Goal: Task Accomplishment & Management: Manage account settings

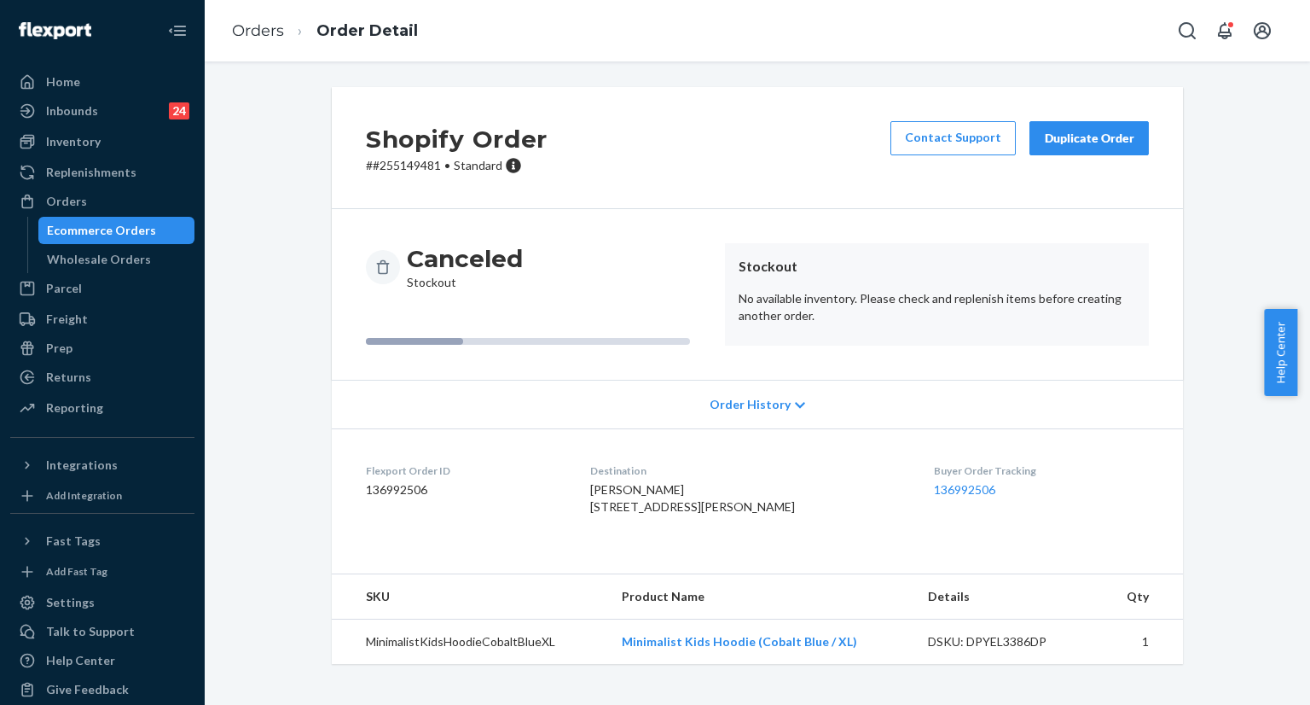
scroll to position [13, 0]
click at [1186, 35] on icon "Open Search Box" at bounding box center [1187, 30] width 20 height 20
click at [1054, 32] on input "Search Input" at bounding box center [1061, 30] width 210 height 17
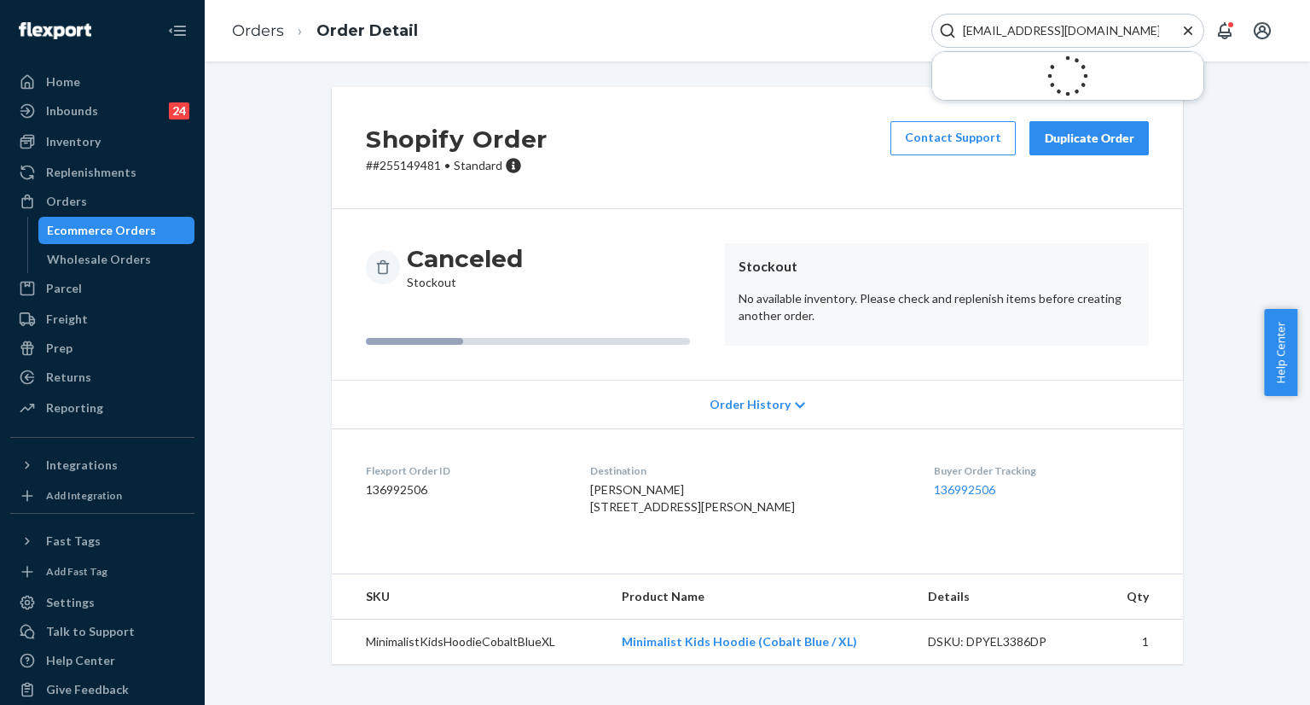
type input "[EMAIL_ADDRESS][DOMAIN_NAME]"
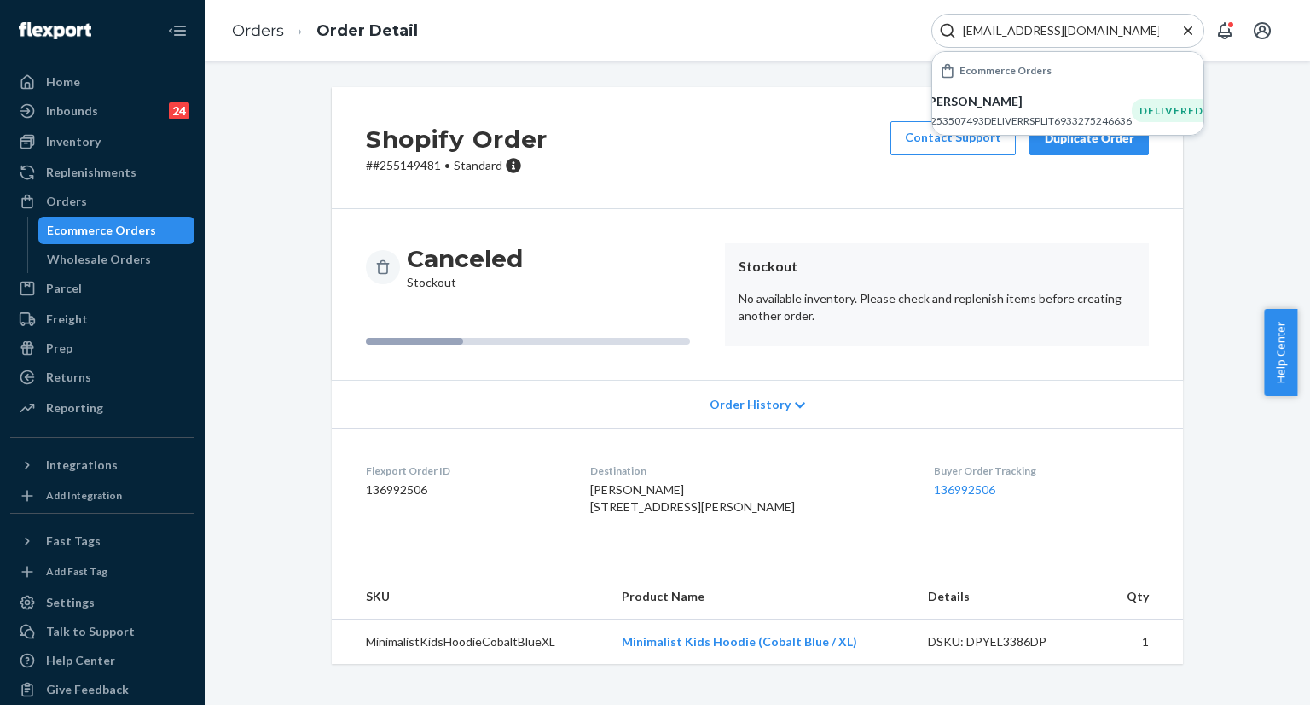
click at [1129, 30] on input "[EMAIL_ADDRESS][DOMAIN_NAME]" at bounding box center [1061, 30] width 210 height 17
click at [1129, 30] on input "richierich5611@yahoo.com" at bounding box center [1061, 30] width 210 height 17
click at [1051, 125] on p "#253507493DELIVERRSPLIT6933275246636" at bounding box center [1028, 120] width 207 height 14
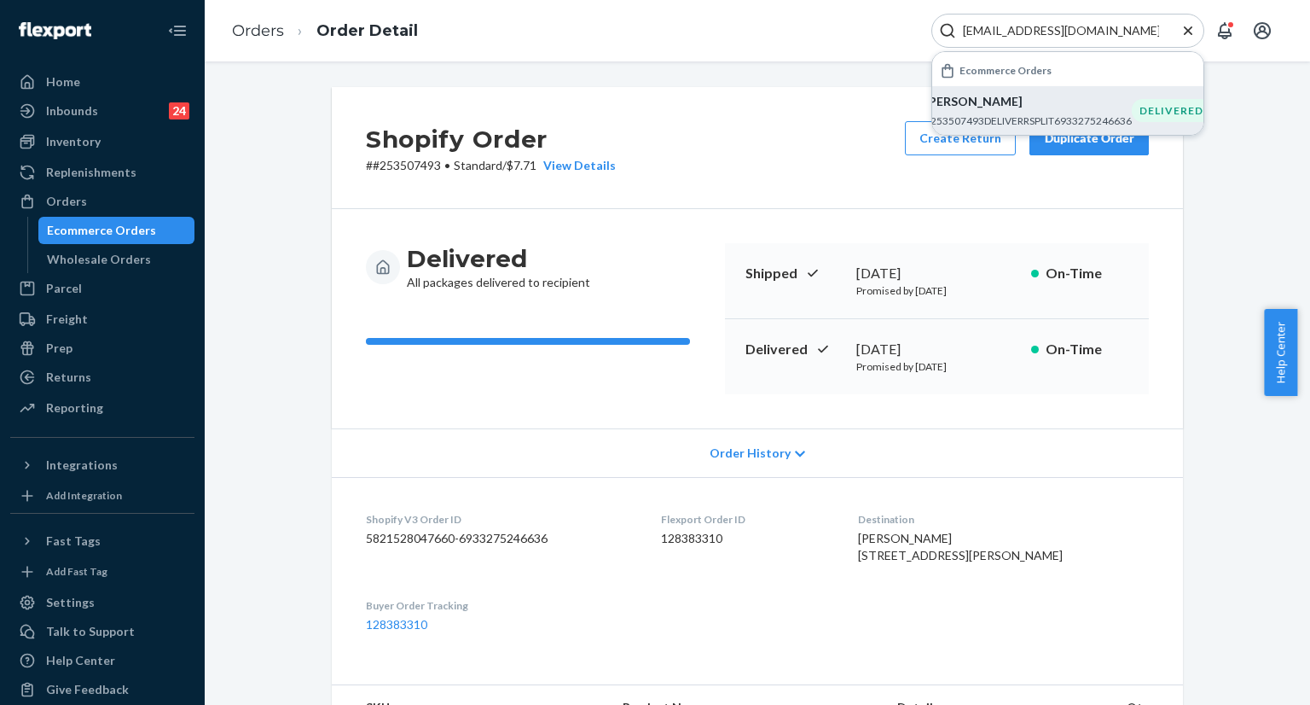
click at [1187, 29] on icon "Close Search" at bounding box center [1188, 30] width 9 height 9
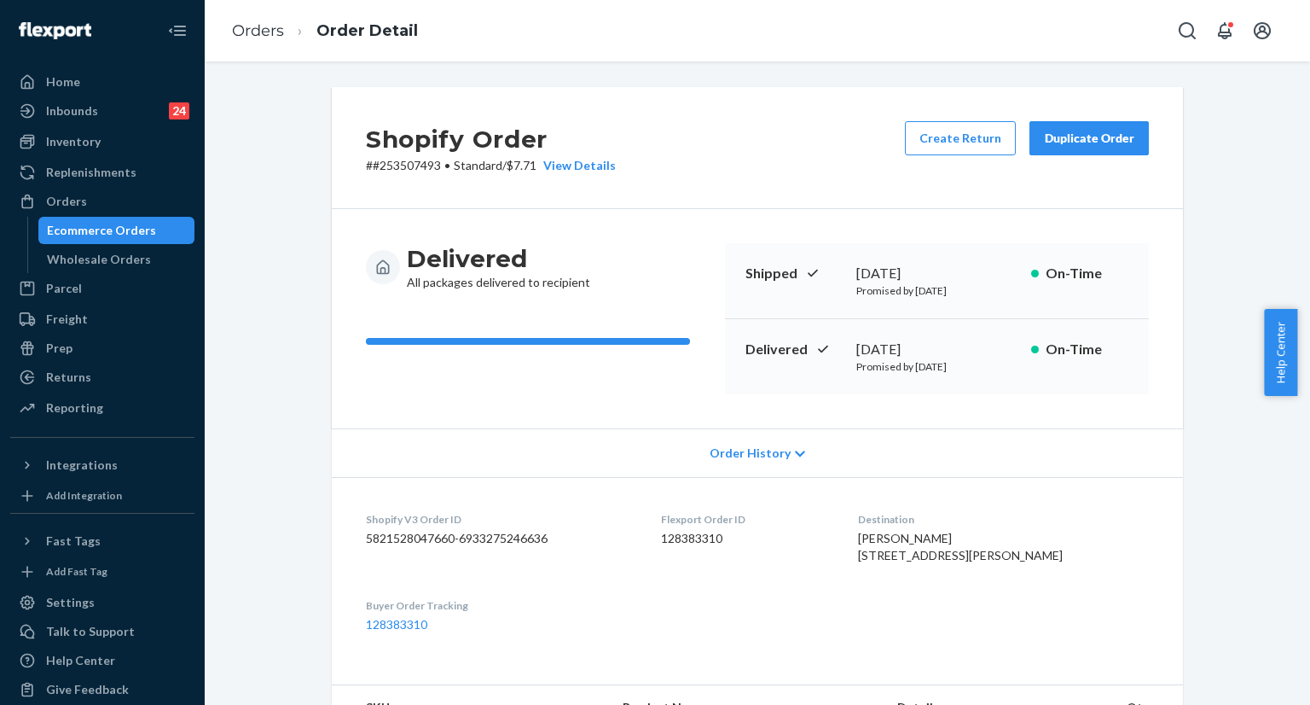
scroll to position [85, 0]
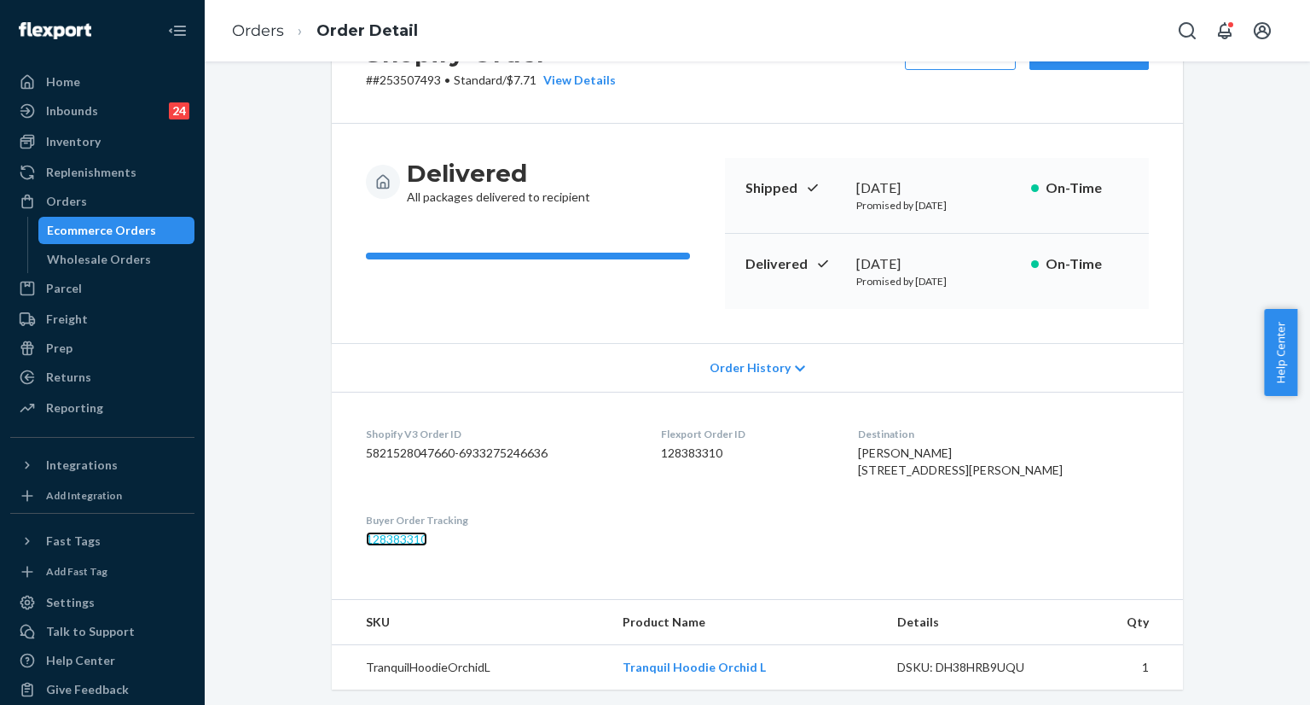
click at [406, 546] on link "128383310" at bounding box center [396, 538] width 61 height 14
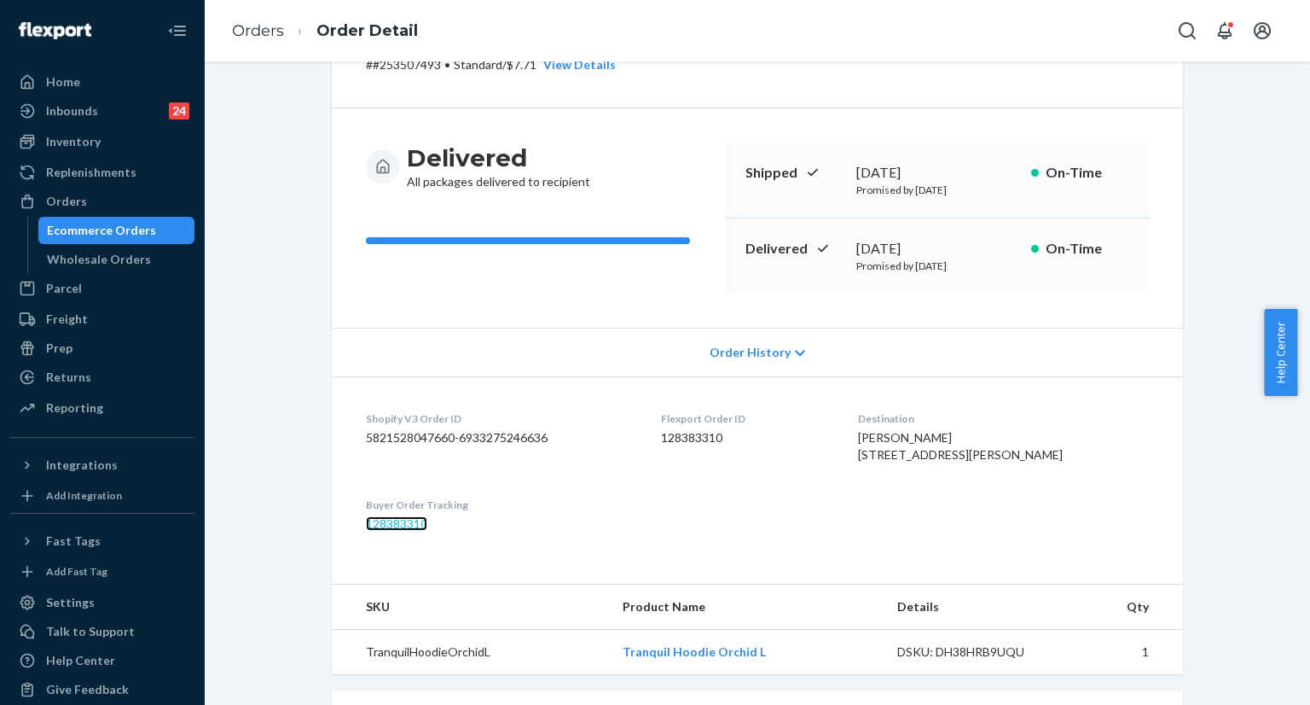
scroll to position [0, 0]
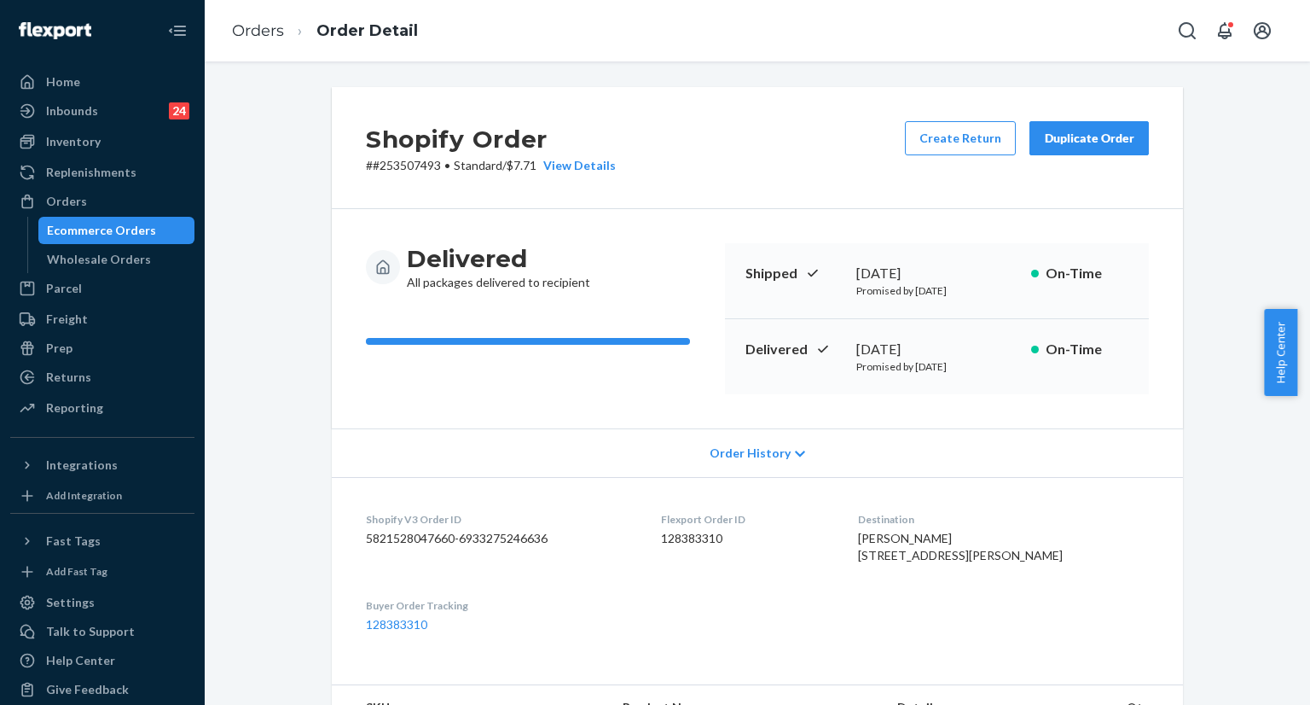
click at [1079, 151] on button "Duplicate Order" at bounding box center [1088, 138] width 119 height 34
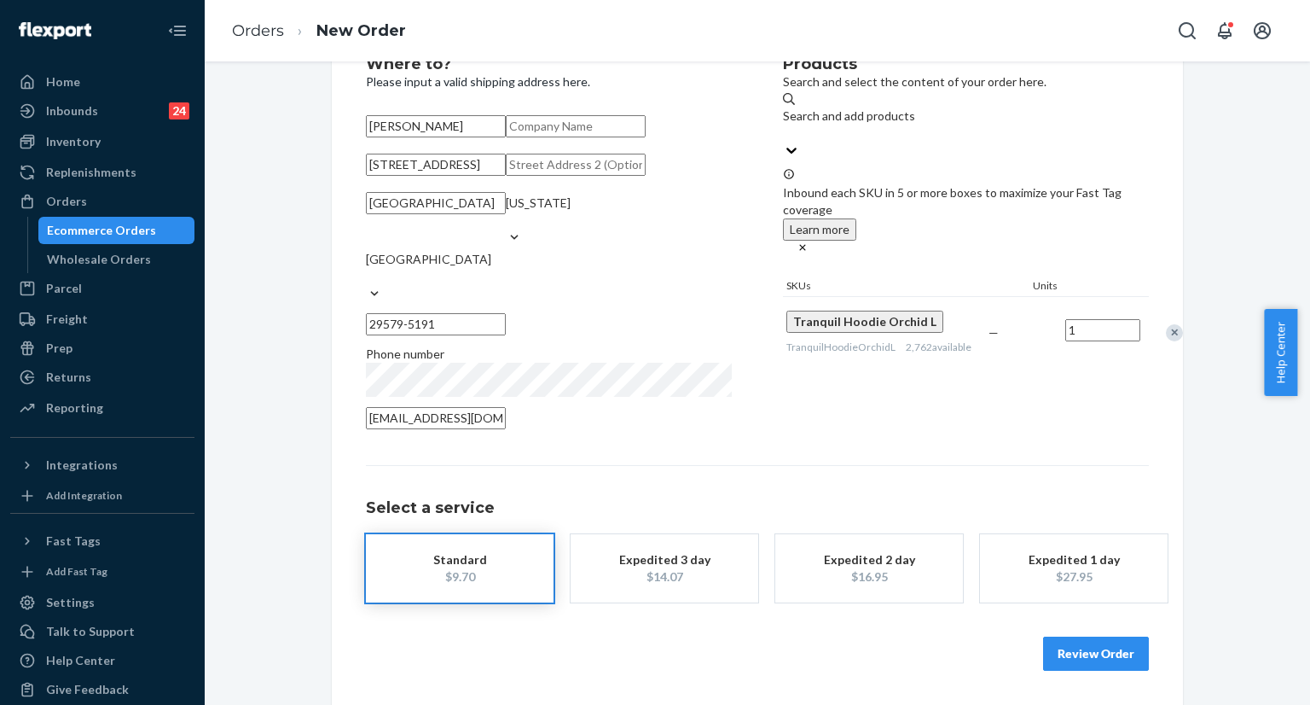
scroll to position [140, 0]
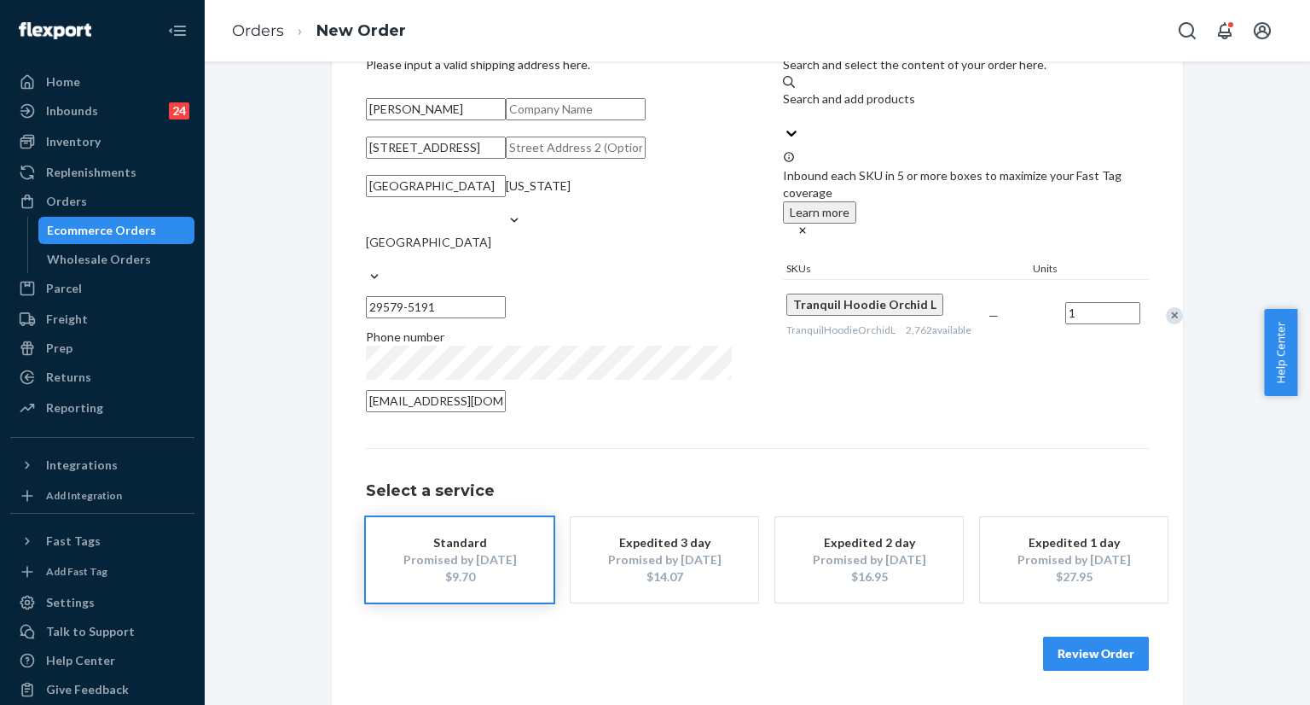
click at [1095, 667] on button "Review Order" at bounding box center [1096, 653] width 106 height 34
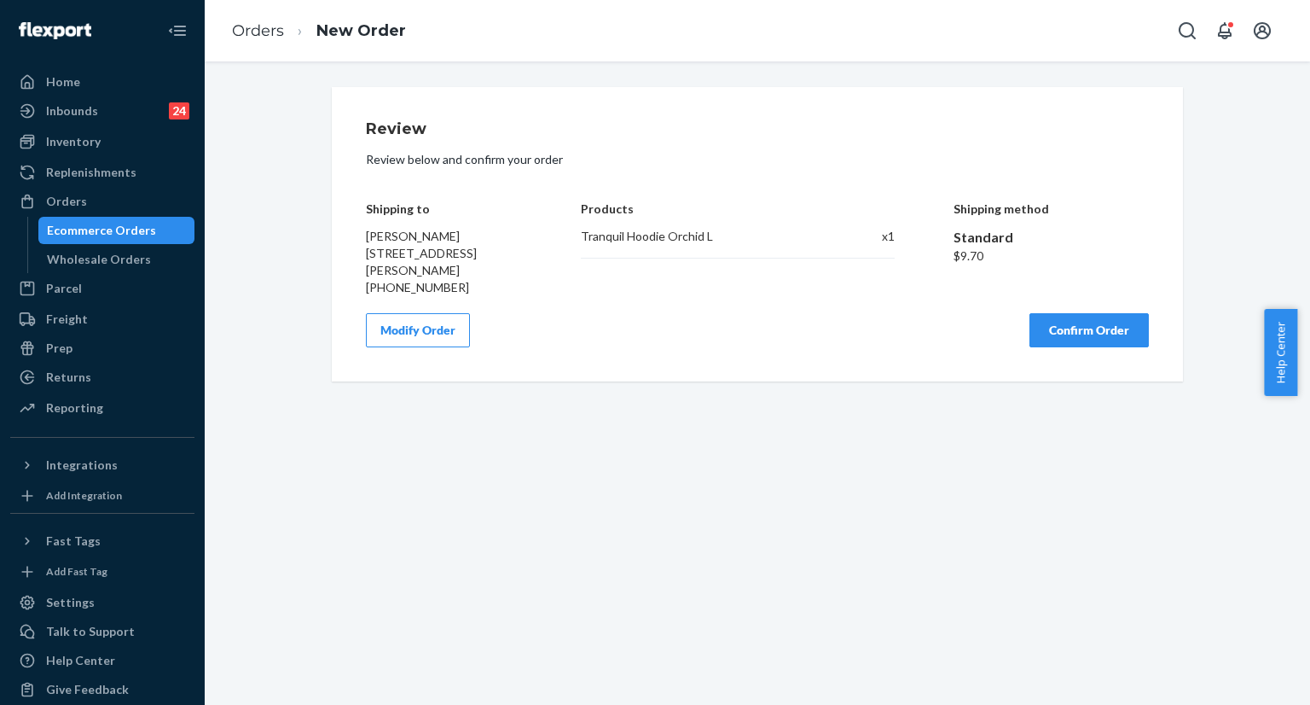
click at [1081, 345] on button "Confirm Order" at bounding box center [1088, 330] width 119 height 34
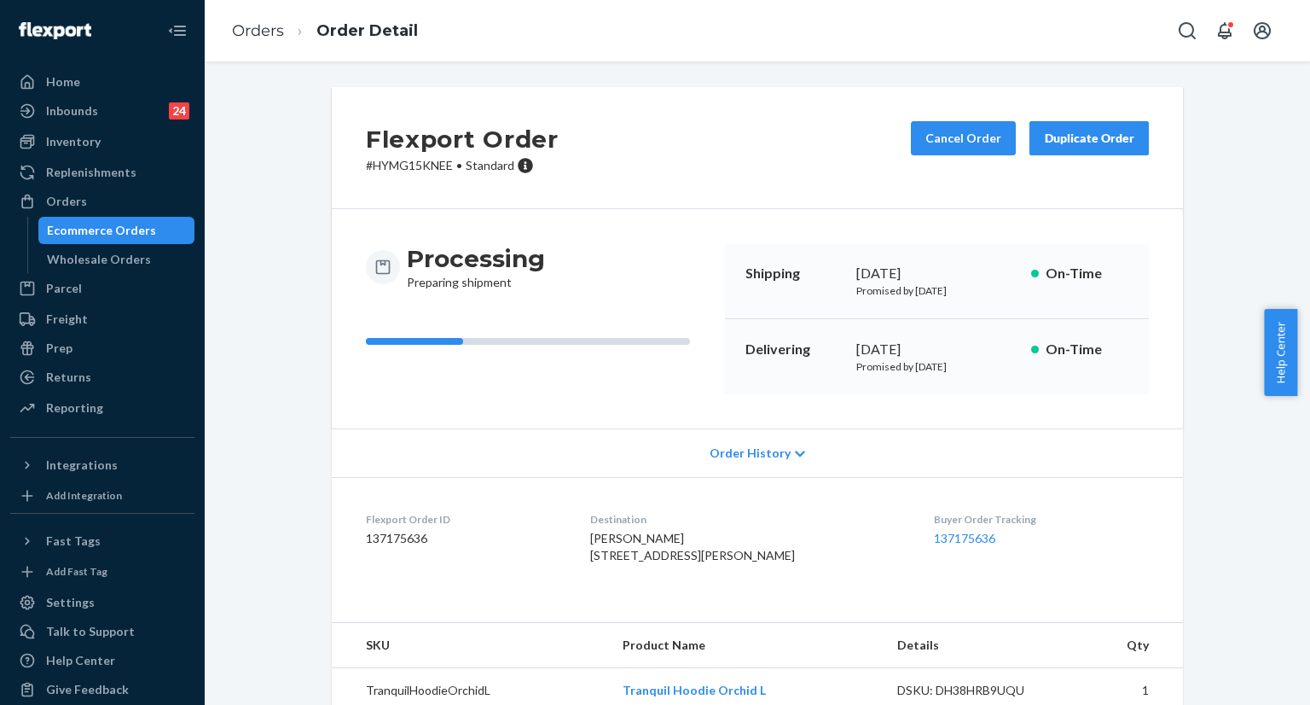
drag, startPoint x: 849, startPoint y: 274, endPoint x: 885, endPoint y: 272, distance: 36.7
click at [866, 272] on div "Shipping September 23, 2025 Promised by September 23, 2025 On-Time" at bounding box center [937, 281] width 424 height 76
click at [939, 274] on div "[DATE]" at bounding box center [936, 274] width 161 height 20
click at [856, 272] on div "[DATE]" at bounding box center [936, 274] width 161 height 20
copy div "[DATE]"
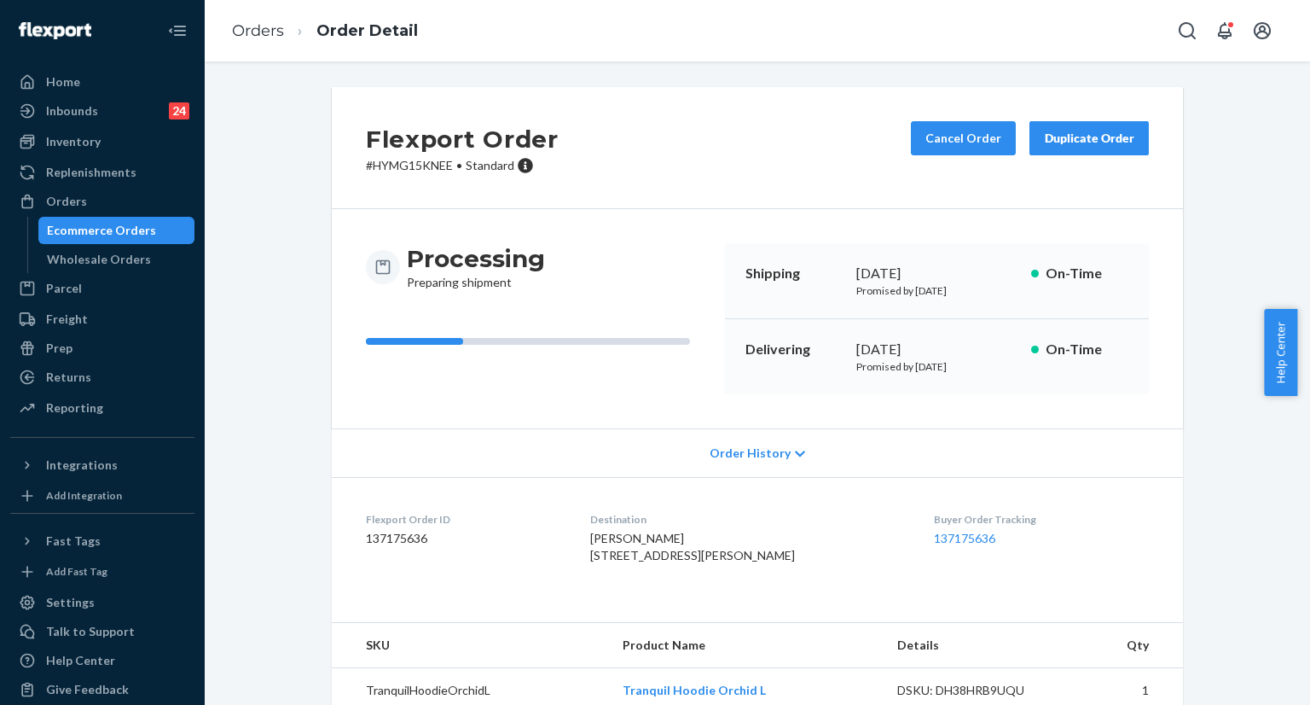
drag, startPoint x: 850, startPoint y: 272, endPoint x: 962, endPoint y: 273, distance: 112.6
click at [962, 273] on div "[DATE]" at bounding box center [936, 274] width 161 height 20
copy div "October 2, 2025"
drag, startPoint x: 847, startPoint y: 345, endPoint x: 962, endPoint y: 342, distance: 115.2
click at [962, 342] on div "Delivering October 2, 2025 Promised by October 2, 2025 On-Time" at bounding box center [937, 356] width 424 height 75
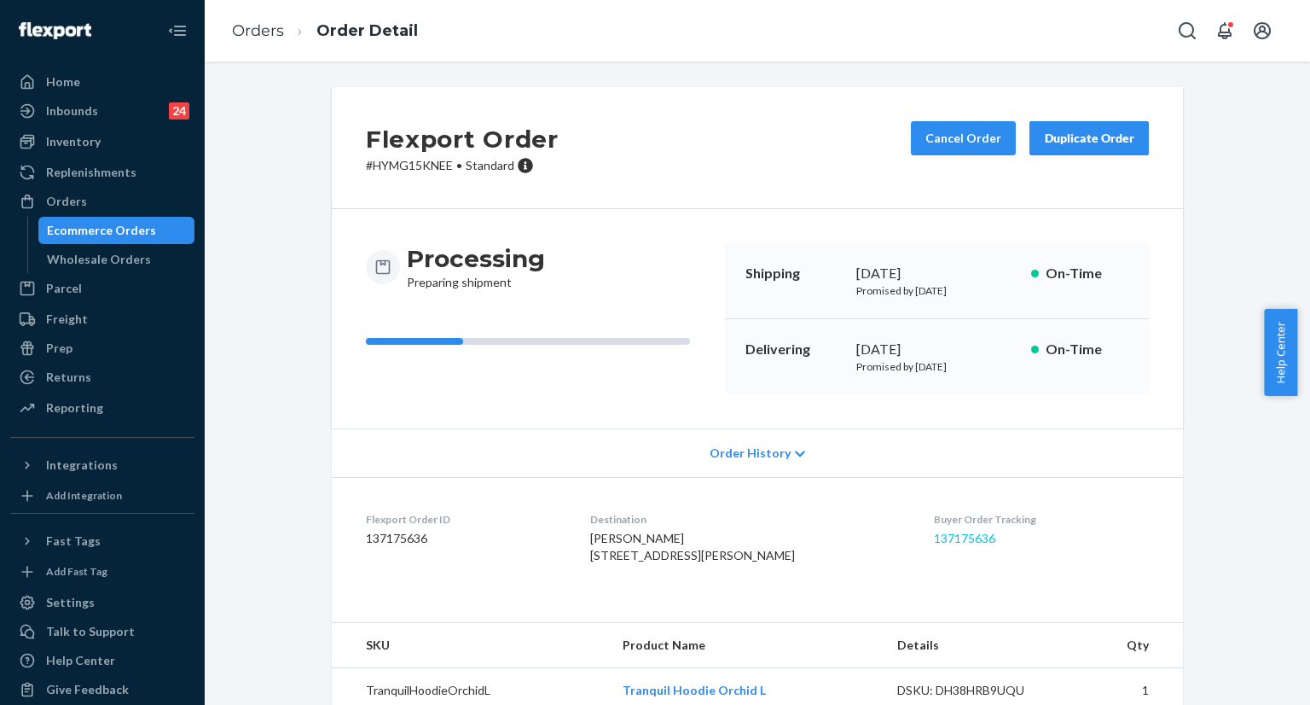
drag, startPoint x: 907, startPoint y: 536, endPoint x: 923, endPoint y: 536, distance: 16.2
click at [910, 536] on dl "Flexport Order ID 137175636 Destination Richard DeLaTorre 9186 Abingdon Dr Myrt…" at bounding box center [757, 541] width 851 height 128
drag, startPoint x: 903, startPoint y: 536, endPoint x: 928, endPoint y: 537, distance: 24.8
click at [926, 537] on dl "Flexport Order ID 137175636 Destination Richard DeLaTorre 9186 Abingdon Dr Myrt…" at bounding box center [757, 541] width 851 height 128
click at [850, 553] on div "Richard DeLaTorre 9186 Abingdon Dr Myrtle Beach, SC 29579-5191 US" at bounding box center [748, 547] width 317 height 34
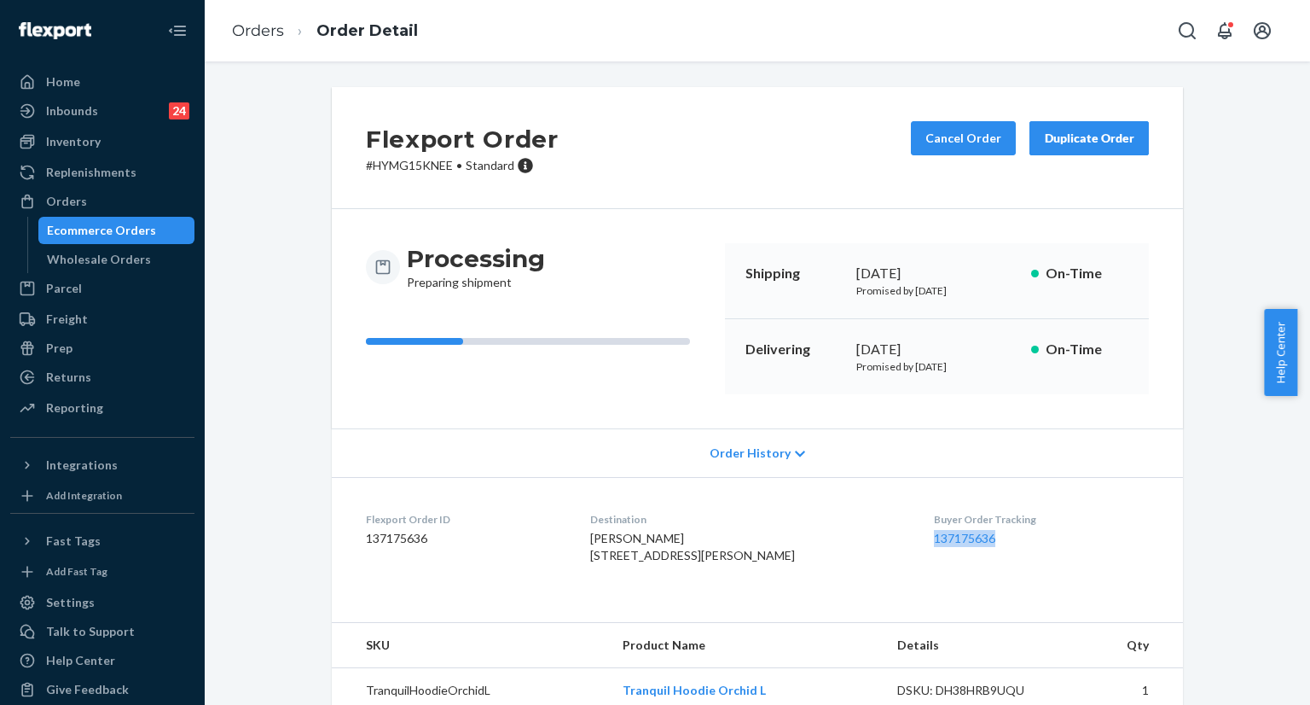
copy link "137175636"
drag, startPoint x: 902, startPoint y: 536, endPoint x: 979, endPoint y: 543, distance: 77.1
click at [979, 543] on dl "Flexport Order ID 137175636 Destination Richard DeLaTorre 9186 Abingdon Dr Myrt…" at bounding box center [757, 541] width 851 height 128
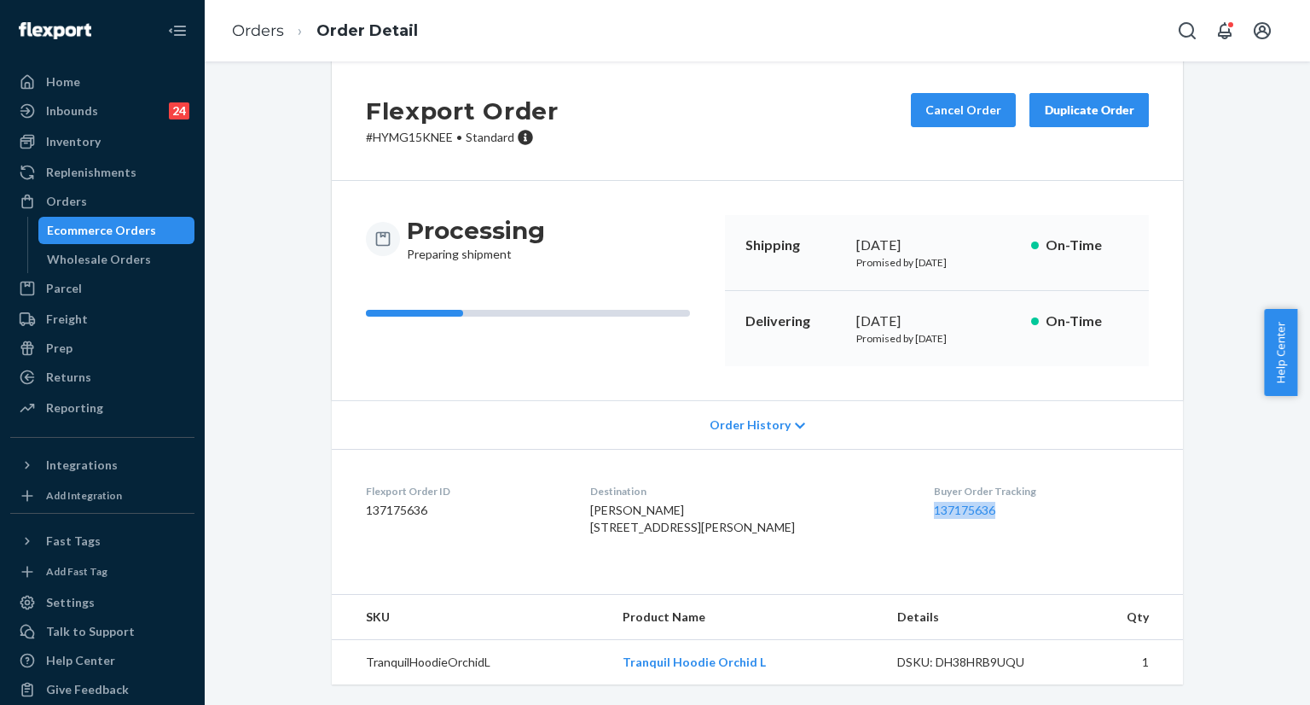
scroll to position [61, 0]
drag, startPoint x: 1190, startPoint y: 206, endPoint x: 1177, endPoint y: 204, distance: 13.0
click at [1190, 206] on div "Flexport Order # HYMG15KNEE • Standard Cancel Order Duplicate Order Processing …" at bounding box center [757, 382] width 1080 height 646
click at [1180, 26] on icon "Open Search Box" at bounding box center [1187, 30] width 17 height 17
click at [1066, 36] on input "Search Input" at bounding box center [1061, 30] width 210 height 17
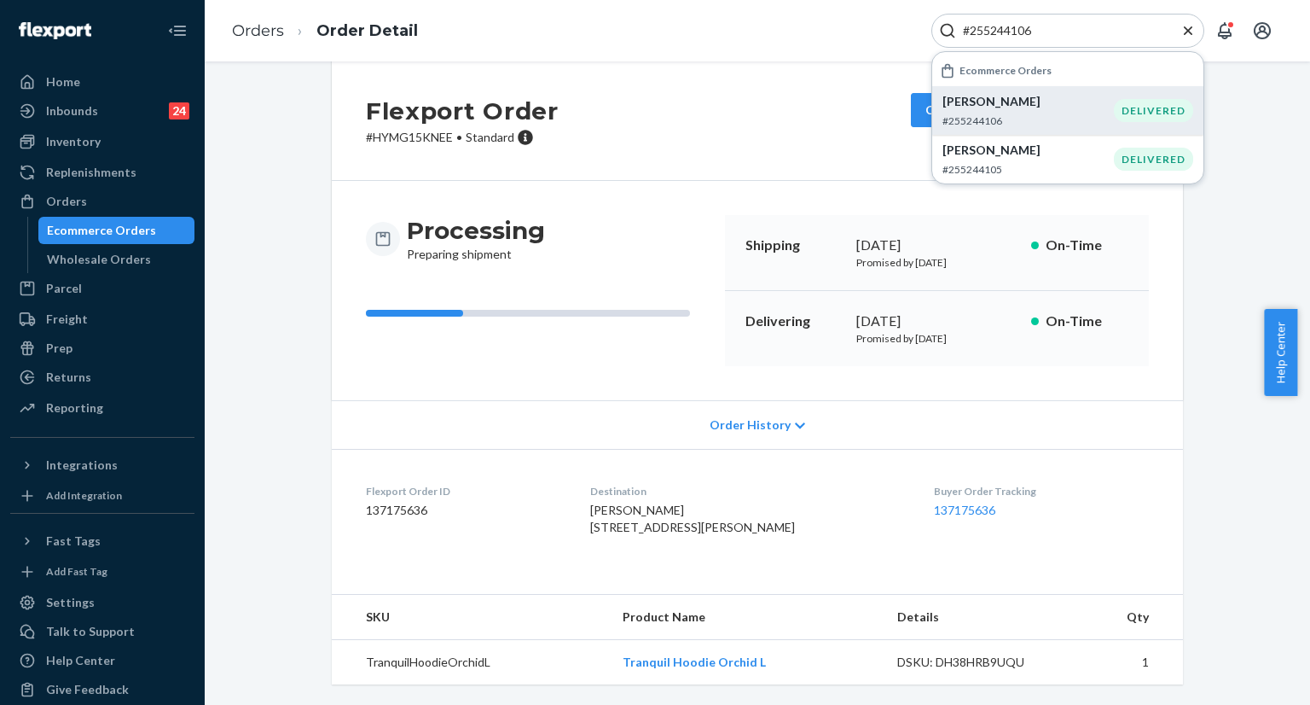
type input "#255244106"
click at [1006, 112] on div "Emily Jones #255244106" at bounding box center [1027, 110] width 171 height 35
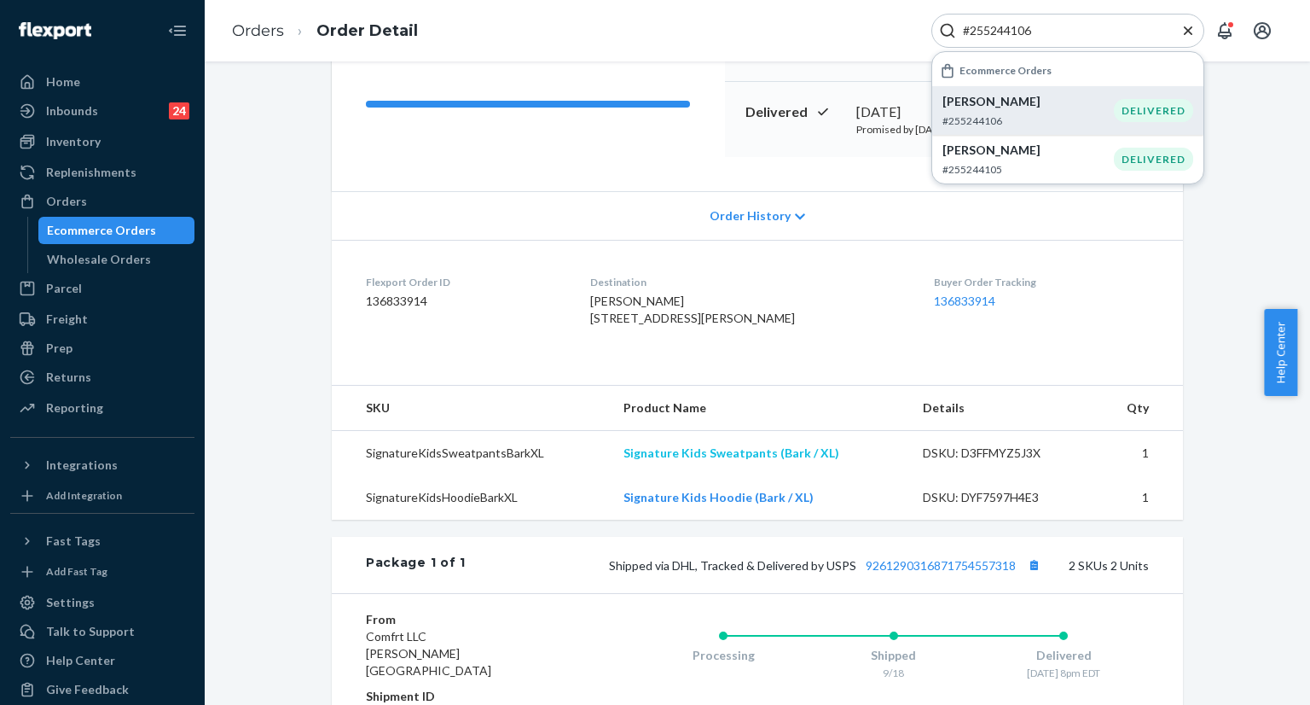
scroll to position [341, 0]
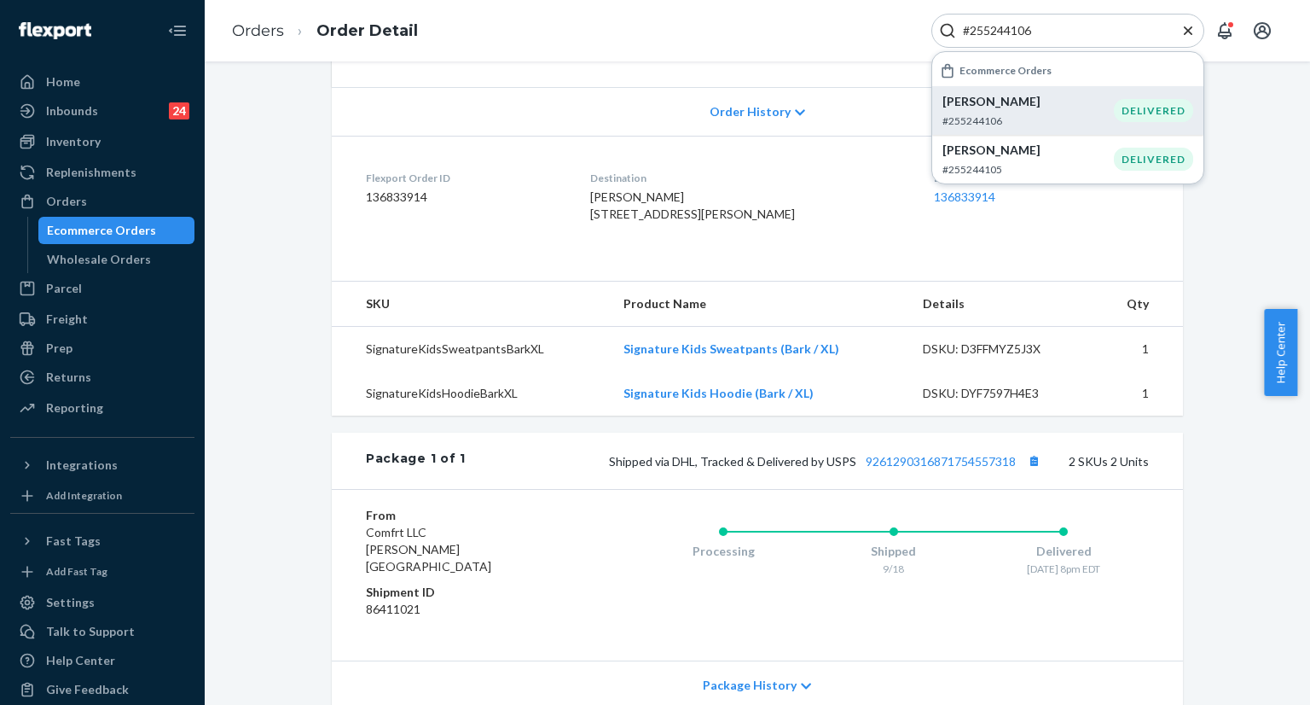
click at [971, 110] on div "Emily Jones #255244106" at bounding box center [1027, 110] width 171 height 35
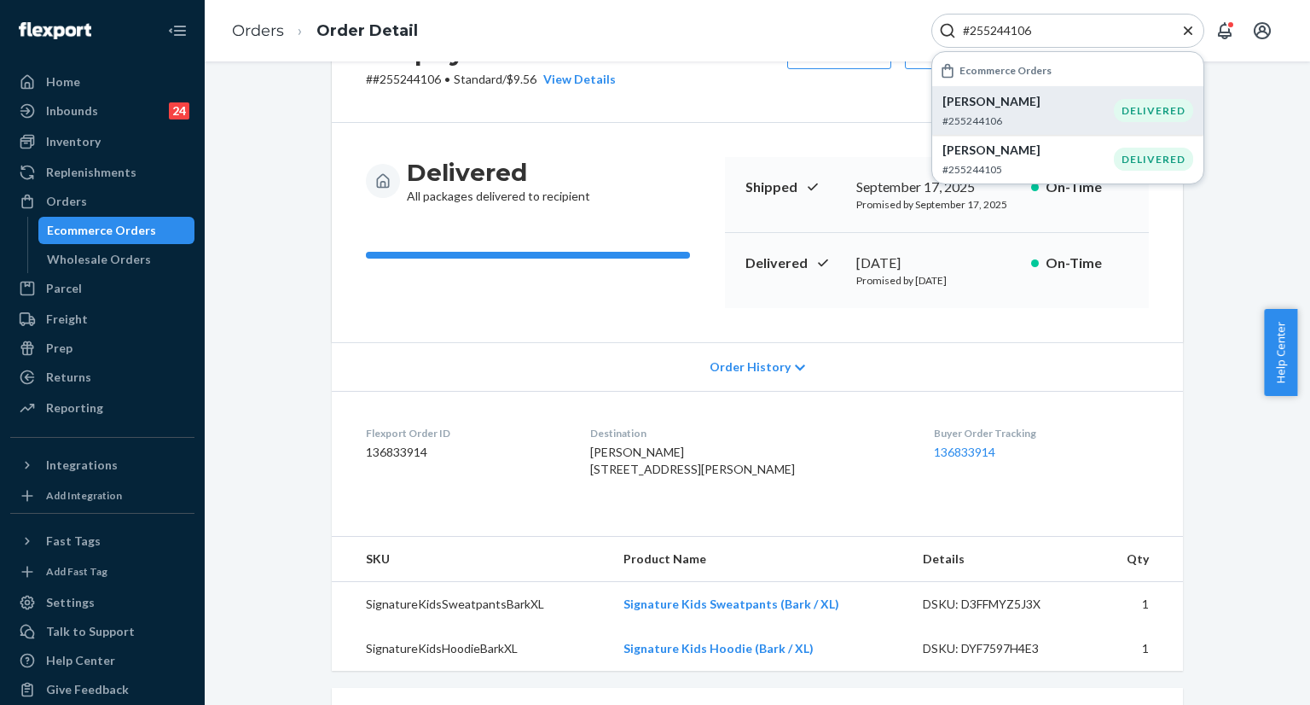
scroll to position [85, 0]
click at [1188, 35] on icon "Close Search" at bounding box center [1188, 30] width 17 height 17
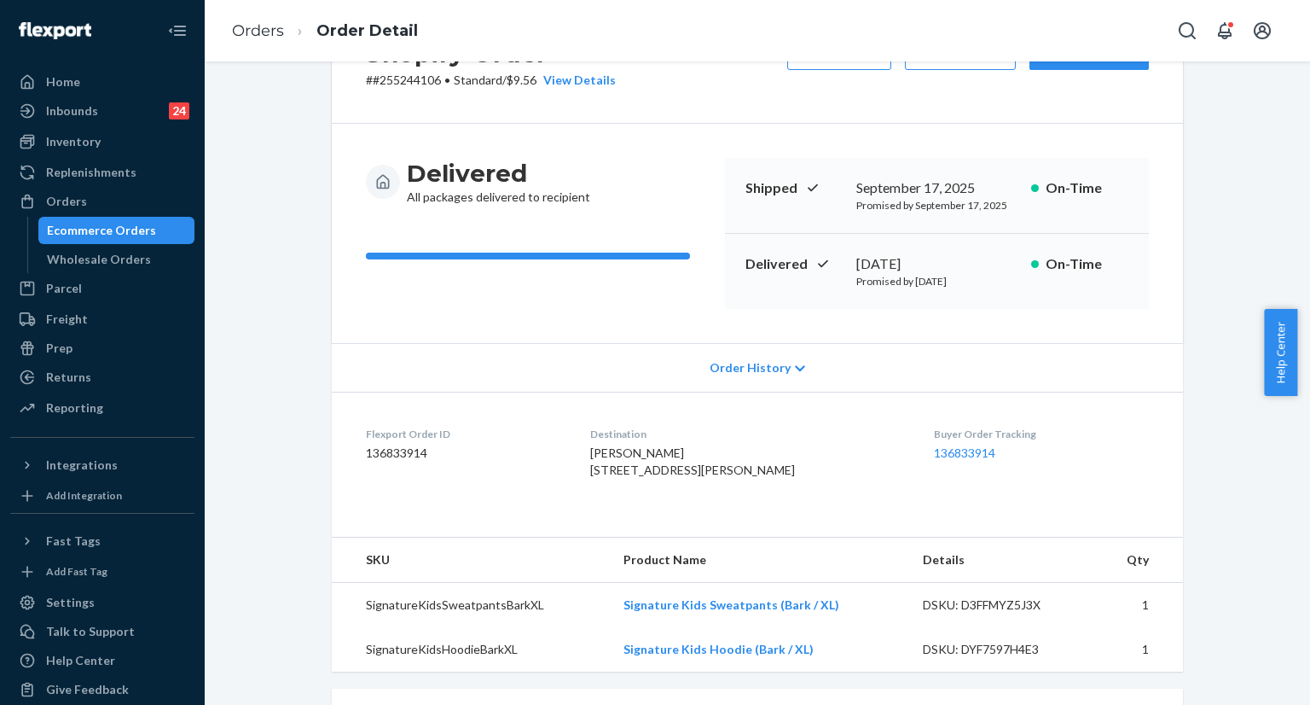
scroll to position [0, 0]
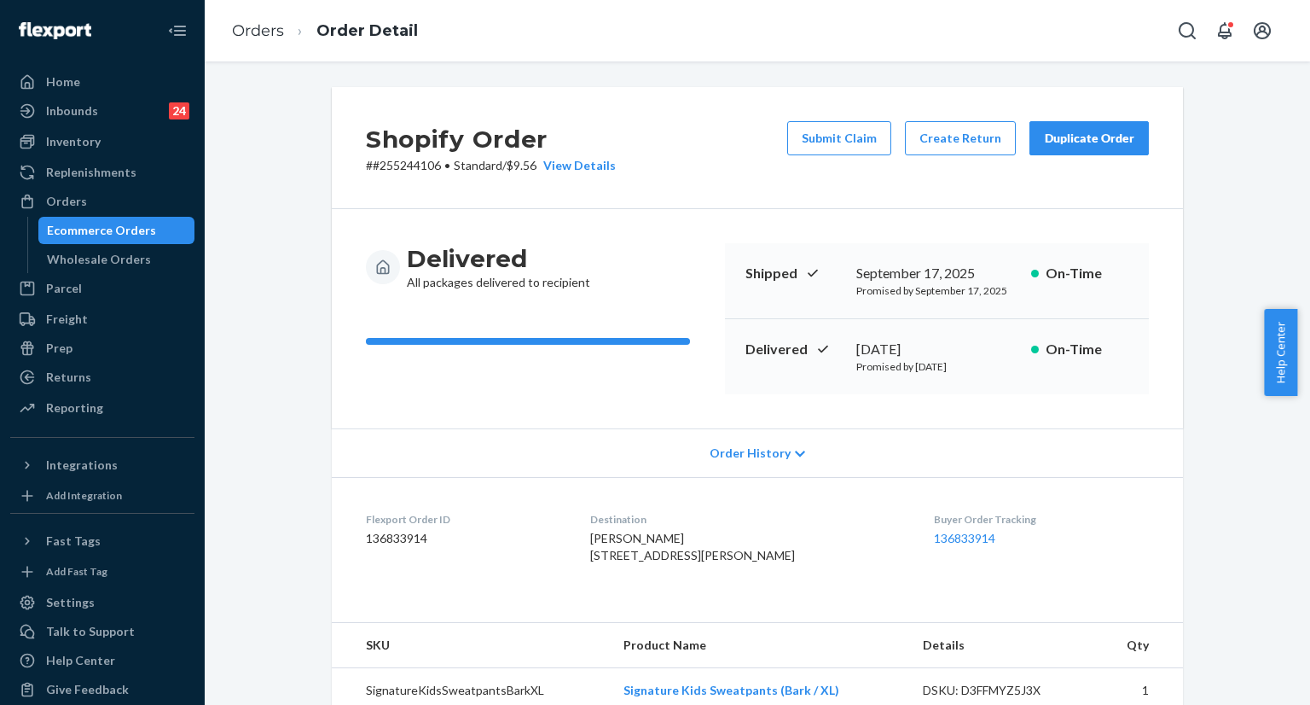
click at [1080, 146] on div "Duplicate Order" at bounding box center [1089, 138] width 90 height 17
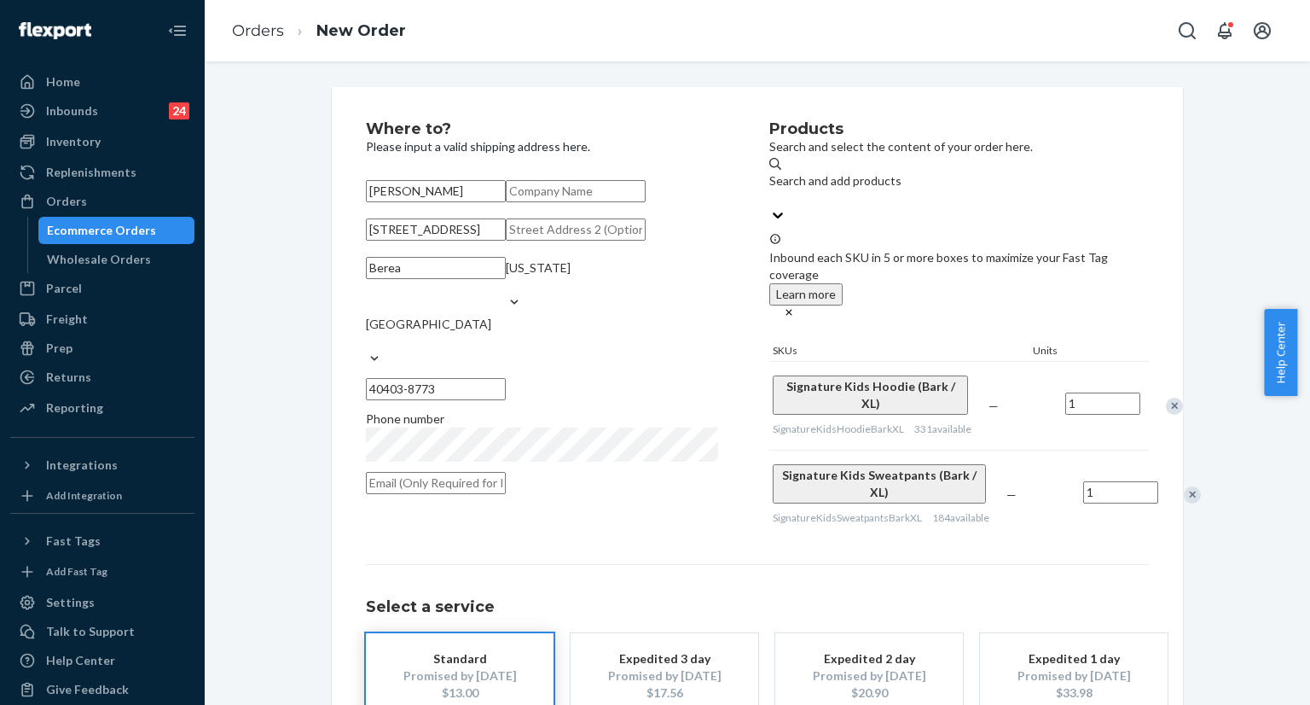
click at [1166, 397] on div "Remove Item" at bounding box center [1174, 405] width 17 height 17
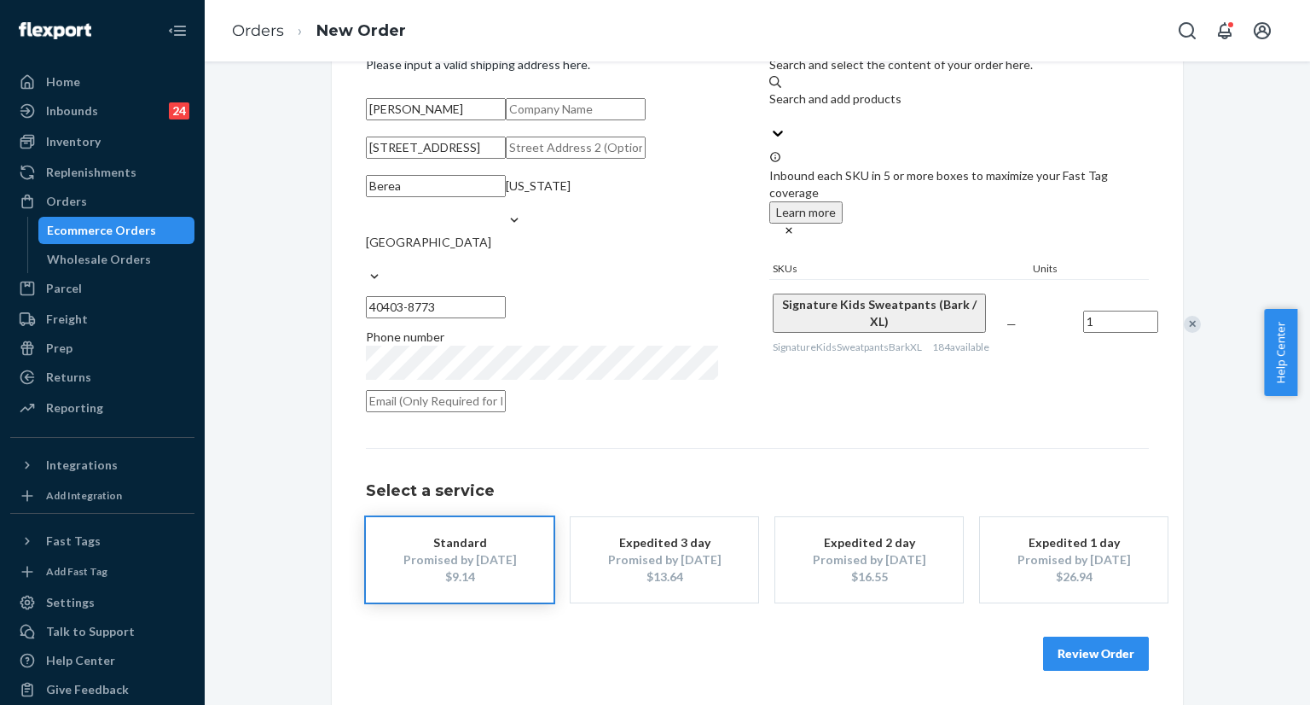
scroll to position [157, 0]
click at [1075, 647] on button "Review Order" at bounding box center [1096, 653] width 106 height 34
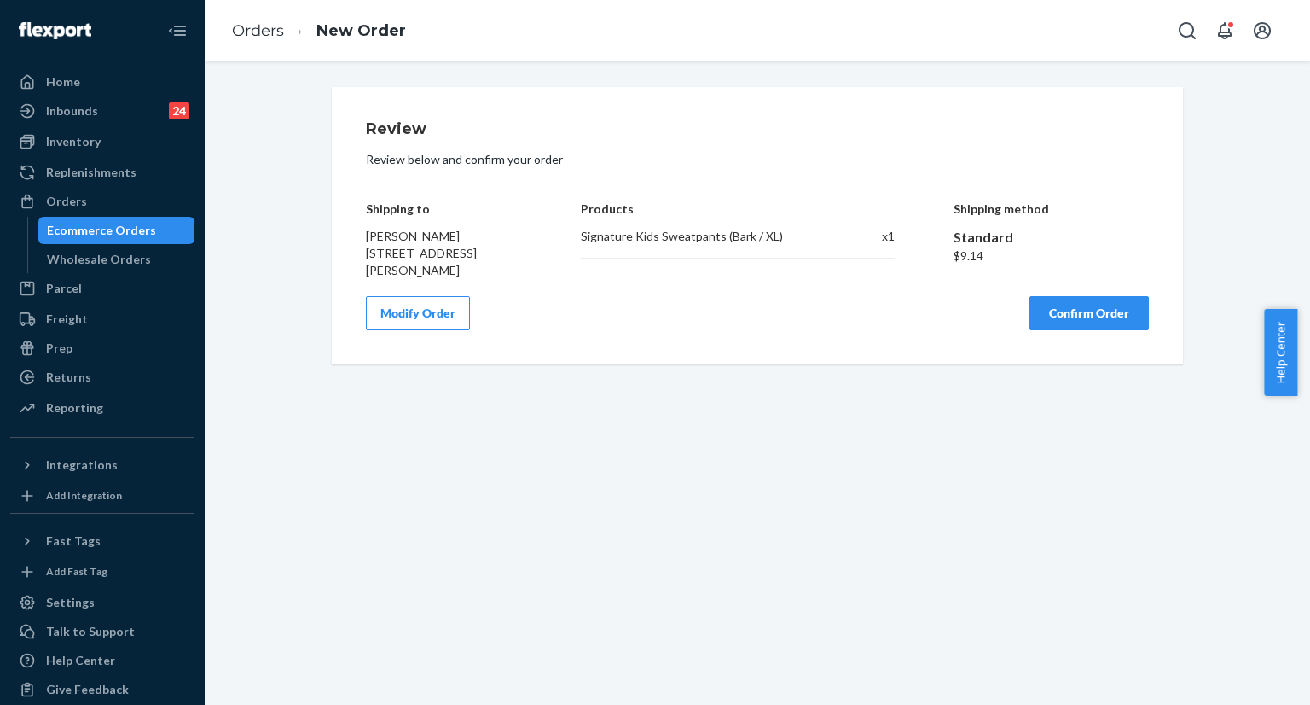
scroll to position [0, 0]
click at [1050, 313] on button "Confirm Order" at bounding box center [1088, 313] width 119 height 34
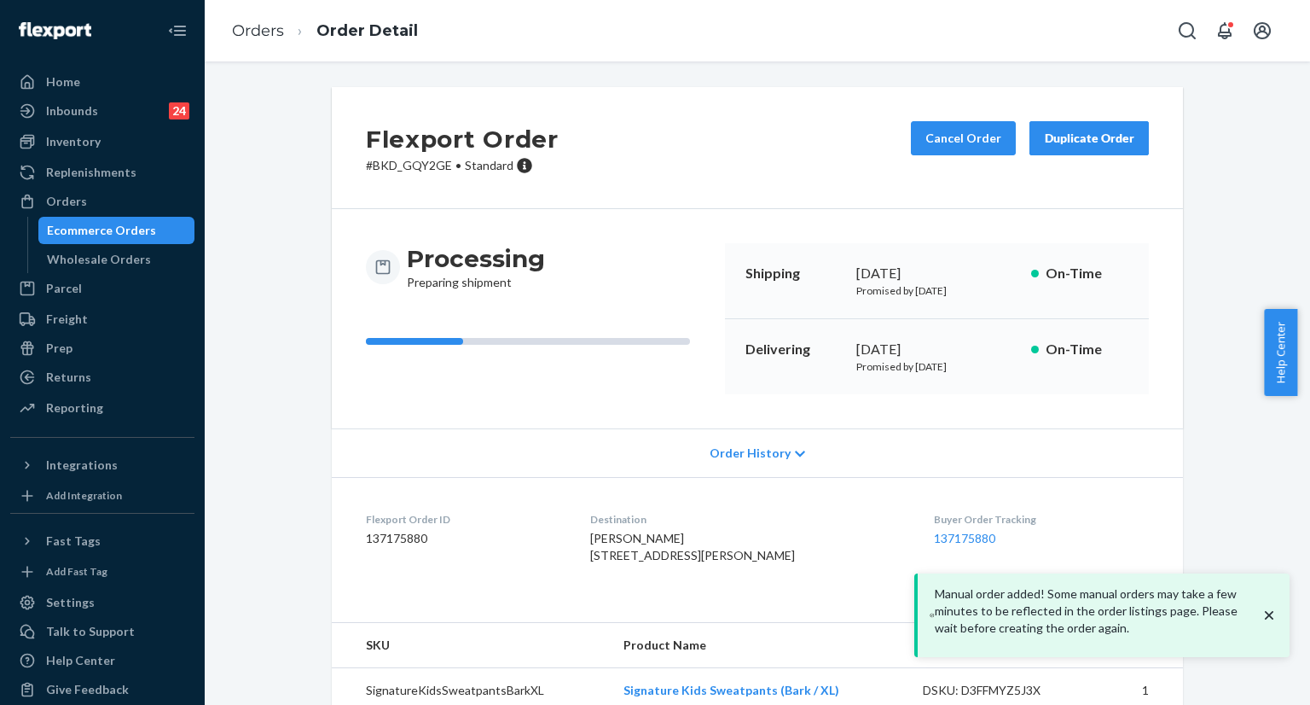
click at [856, 274] on div "[DATE]" at bounding box center [936, 274] width 161 height 20
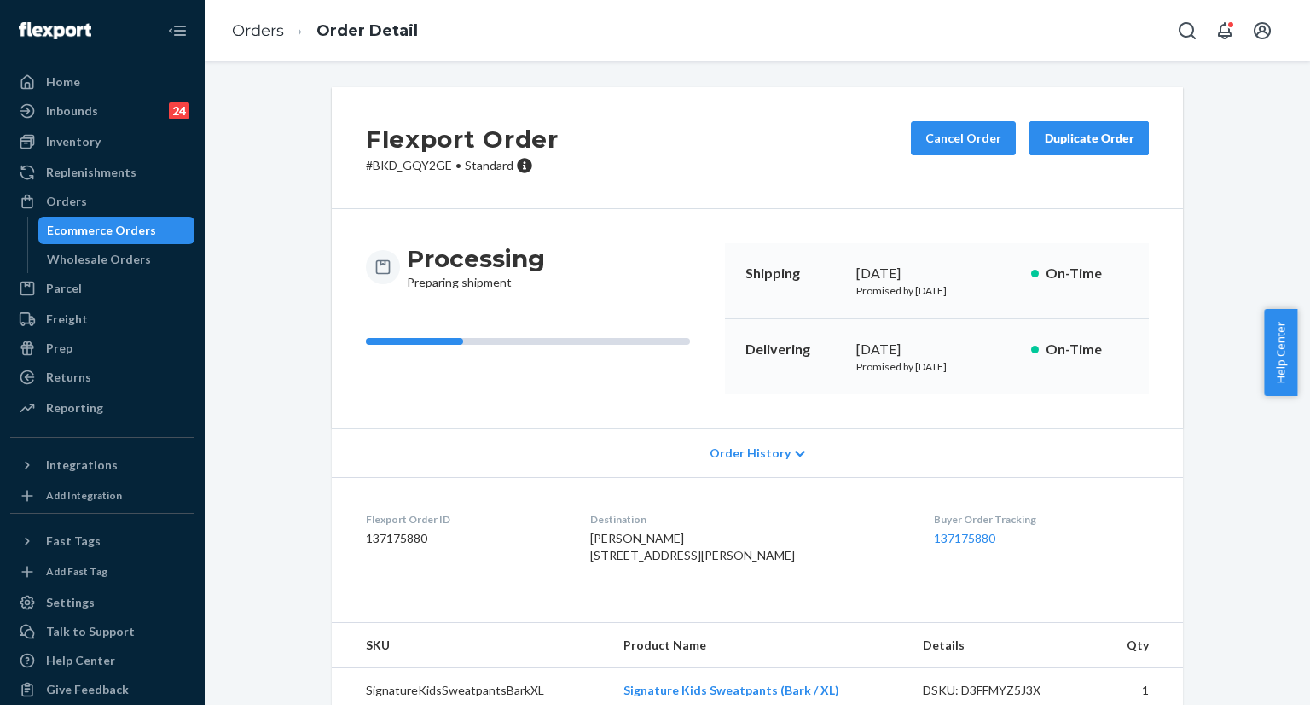
copy div "[DATE]"
drag, startPoint x: 852, startPoint y: 274, endPoint x: 963, endPoint y: 252, distance: 113.1
click at [966, 270] on div "[DATE]" at bounding box center [936, 274] width 161 height 20
copy div "October 2, 2025"
drag, startPoint x: 848, startPoint y: 345, endPoint x: 950, endPoint y: 337, distance: 102.7
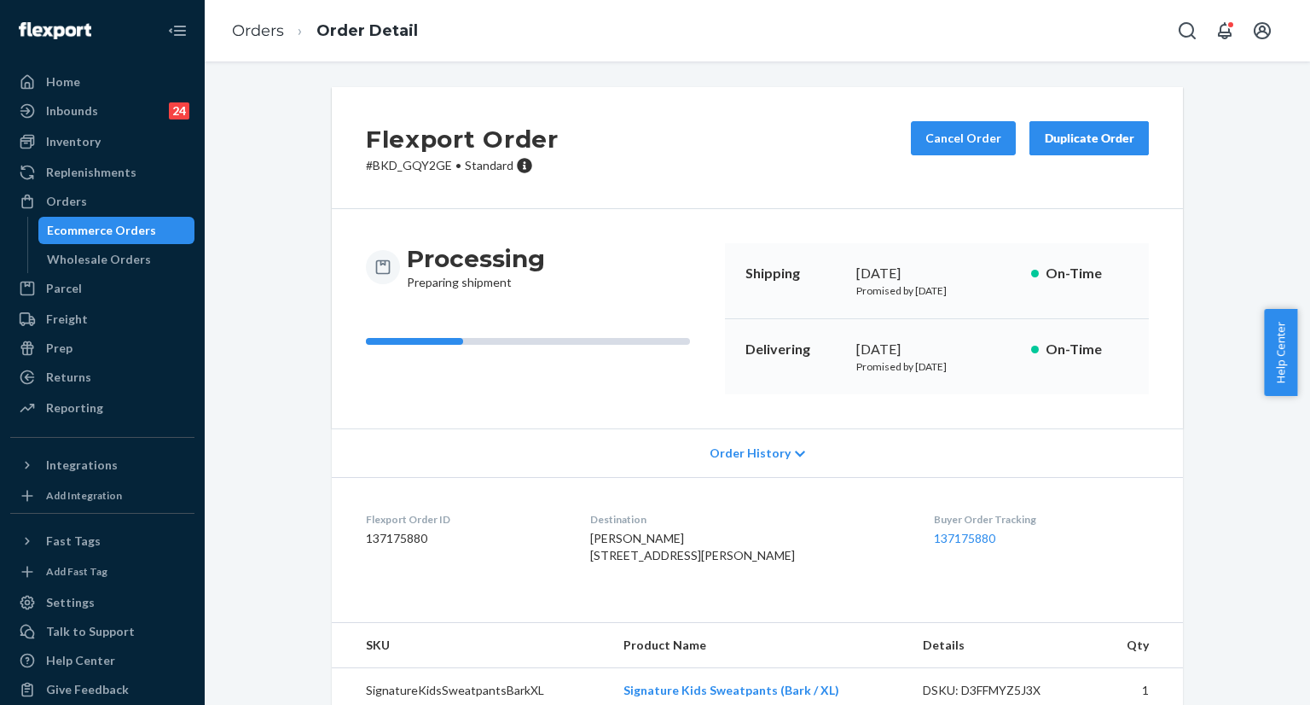
click at [952, 343] on div "Delivering October 2, 2025 Promised by October 2, 2025 On-Time" at bounding box center [937, 356] width 424 height 75
drag, startPoint x: 887, startPoint y: 532, endPoint x: 1021, endPoint y: 539, distance: 134.1
click at [962, 533] on dl "Flexport Order ID 137175880 Destination Emily Jones 604 Walnut Creek Dr Berea, …" at bounding box center [757, 541] width 851 height 128
click at [1063, 541] on dd "137175880" at bounding box center [1041, 538] width 215 height 17
click at [896, 536] on dl "Flexport Order ID 137175880 Destination Emily Jones 604 Walnut Creek Dr Berea, …" at bounding box center [757, 541] width 851 height 128
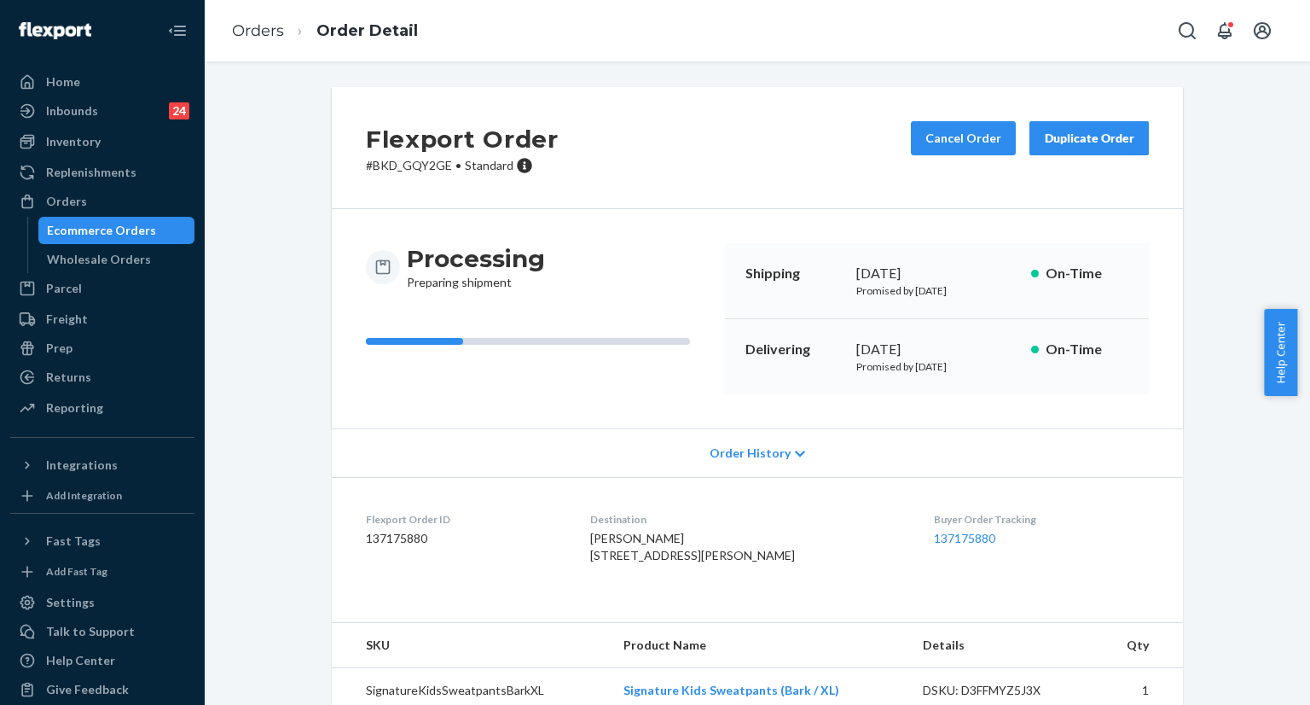
click at [1027, 545] on dd "137175880" at bounding box center [1041, 538] width 215 height 17
copy link "137175880"
drag, startPoint x: 896, startPoint y: 540, endPoint x: 711, endPoint y: 326, distance: 282.4
click at [979, 537] on dl "Flexport Order ID 137175880 Destination Emily Jones 604 Walnut Creek Dr Berea, …" at bounding box center [757, 541] width 851 height 128
click at [1150, 495] on dl "Flexport Order ID 137175880 Destination Emily Jones 604 Walnut Creek Dr Berea, …" at bounding box center [757, 541] width 851 height 128
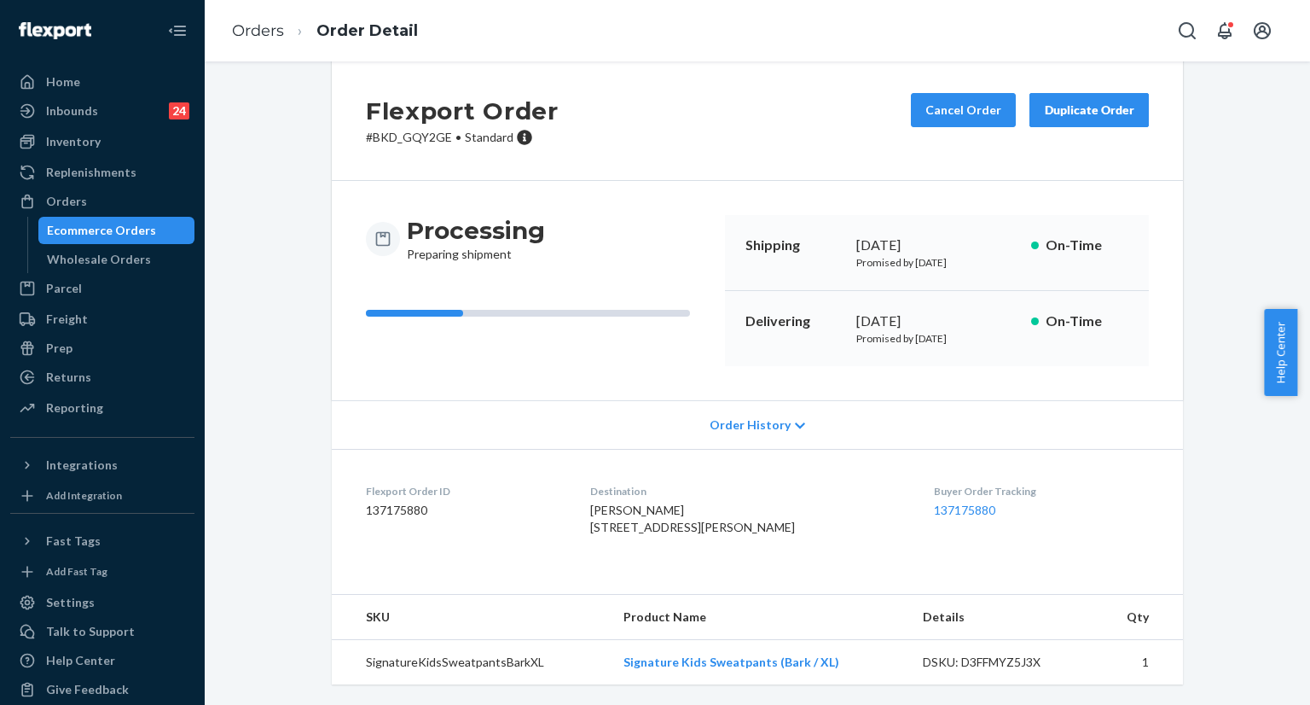
scroll to position [61, 0]
click at [1066, 233] on div "Shipping September 23, 2025 Promised by September 23, 2025 On-Time" at bounding box center [937, 253] width 424 height 76
click at [1180, 28] on icon "Open Search Box" at bounding box center [1187, 30] width 20 height 20
click at [1089, 22] on input "Search Input" at bounding box center [1061, 30] width 210 height 17
type input "#255020152"
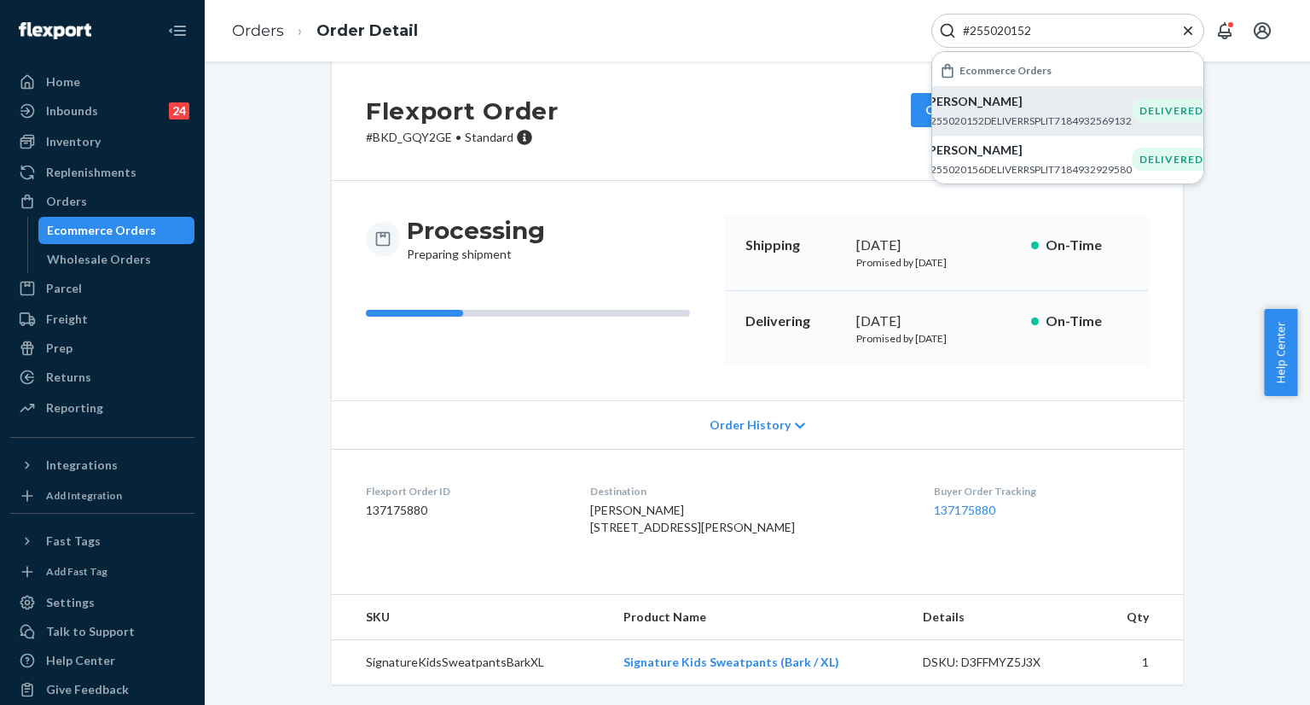
click at [991, 107] on p "Kelsey Dickison" at bounding box center [1028, 101] width 207 height 17
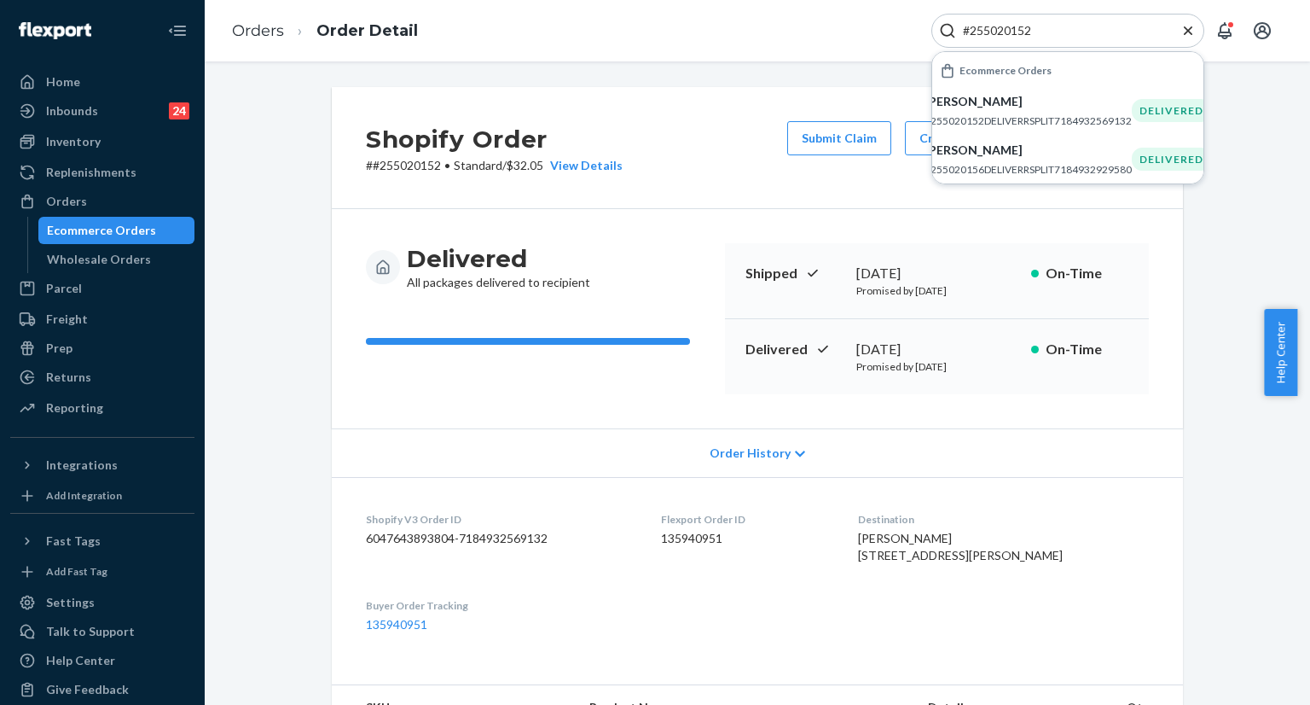
click at [1189, 29] on icon "Close Search" at bounding box center [1188, 30] width 9 height 9
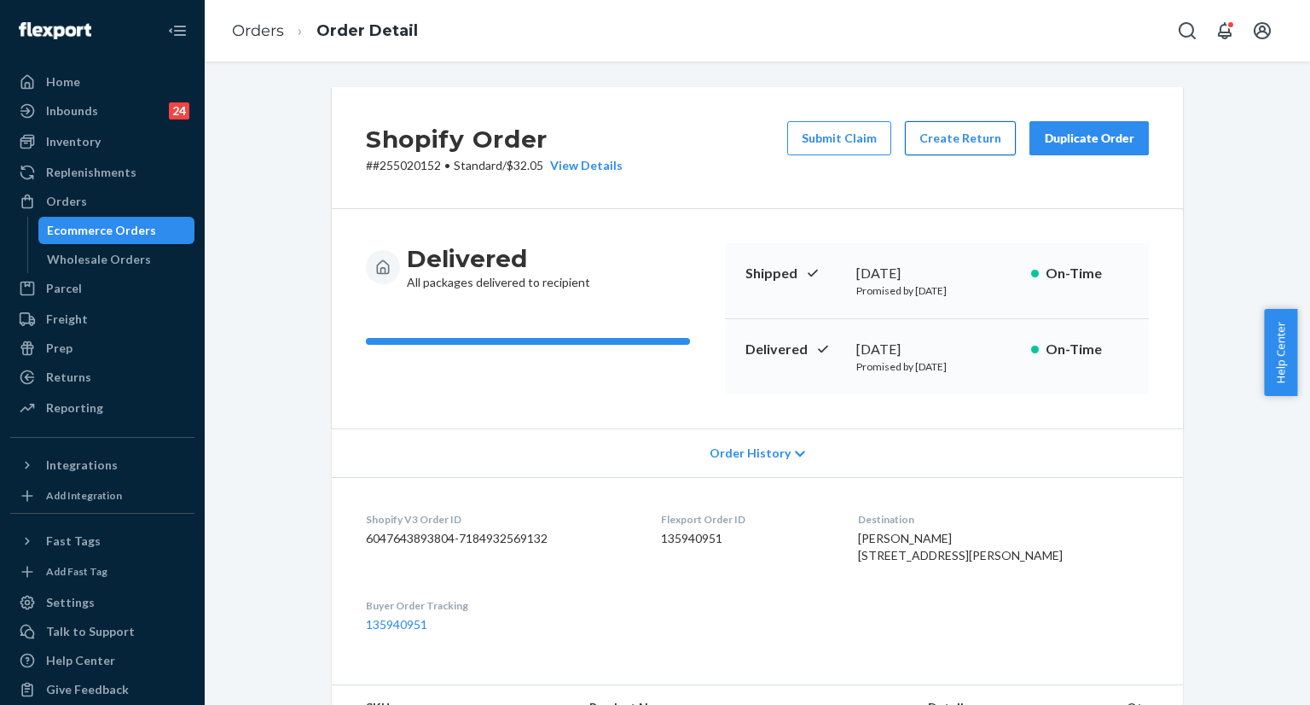
click at [944, 145] on button "Create Return" at bounding box center [960, 138] width 111 height 34
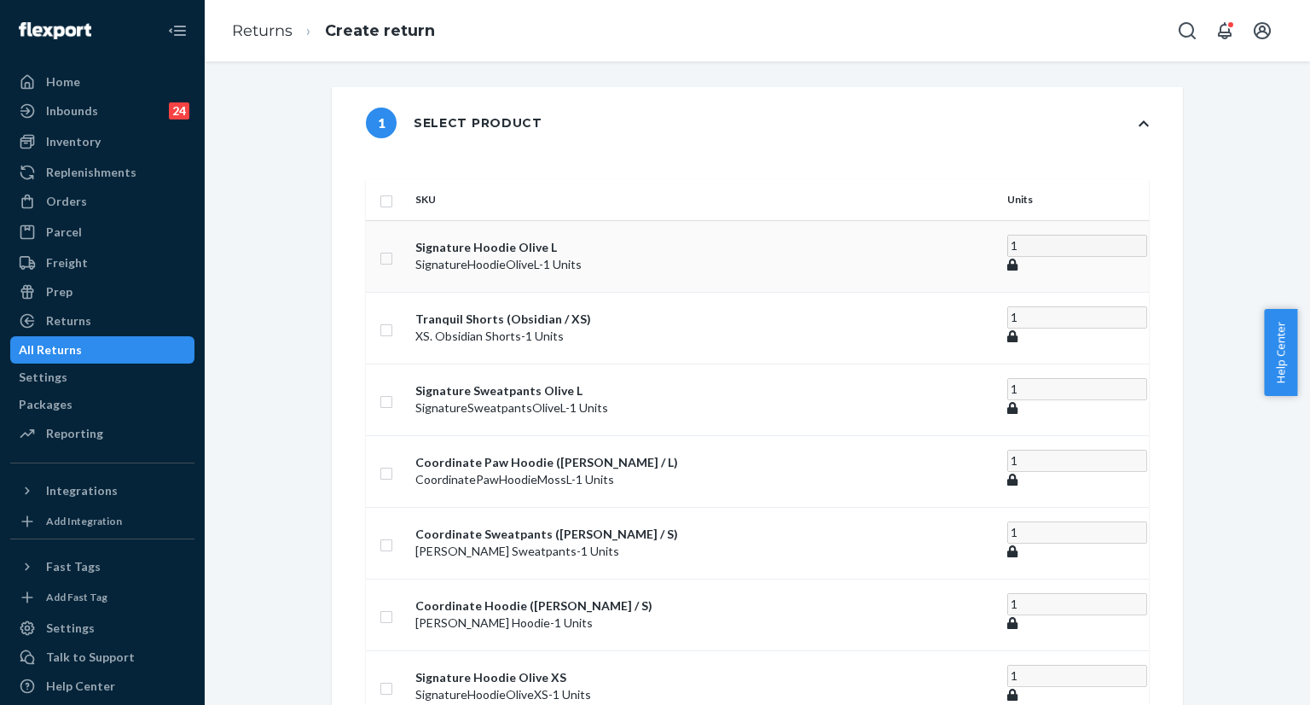
click at [393, 247] on input "checkbox" at bounding box center [387, 256] width 14 height 18
checkbox input "true"
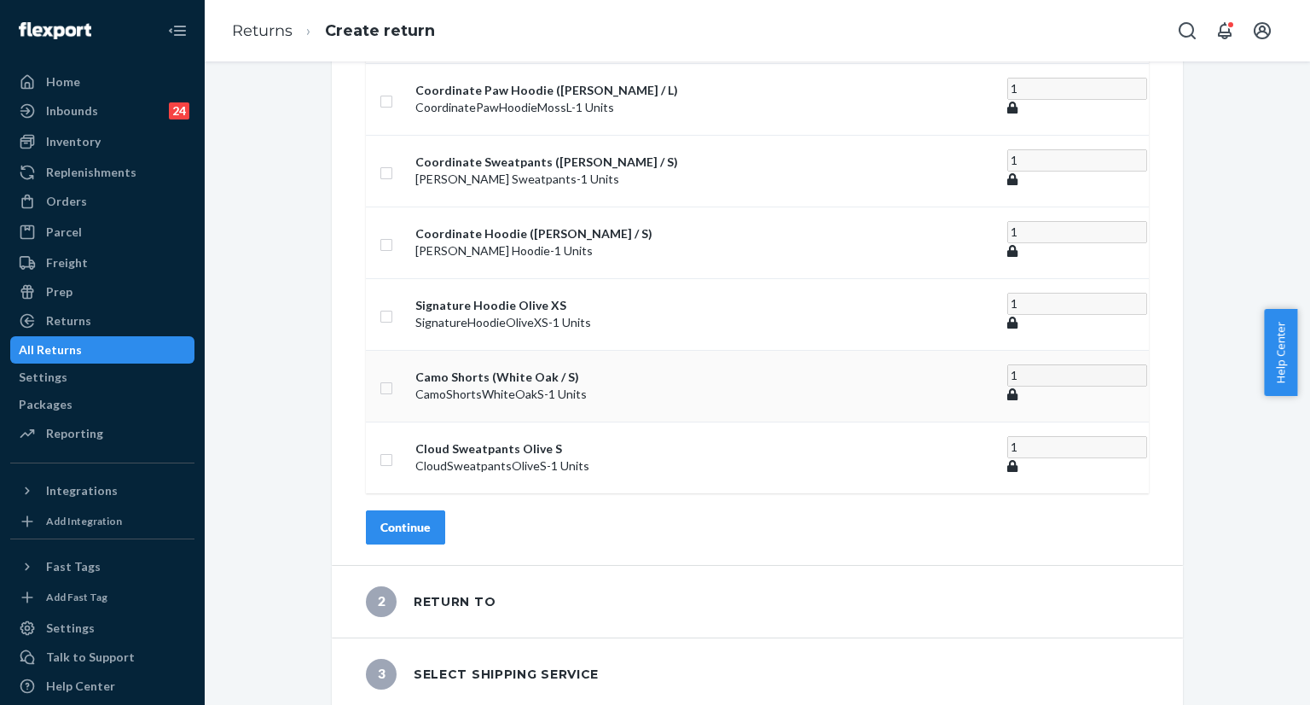
scroll to position [381, 0]
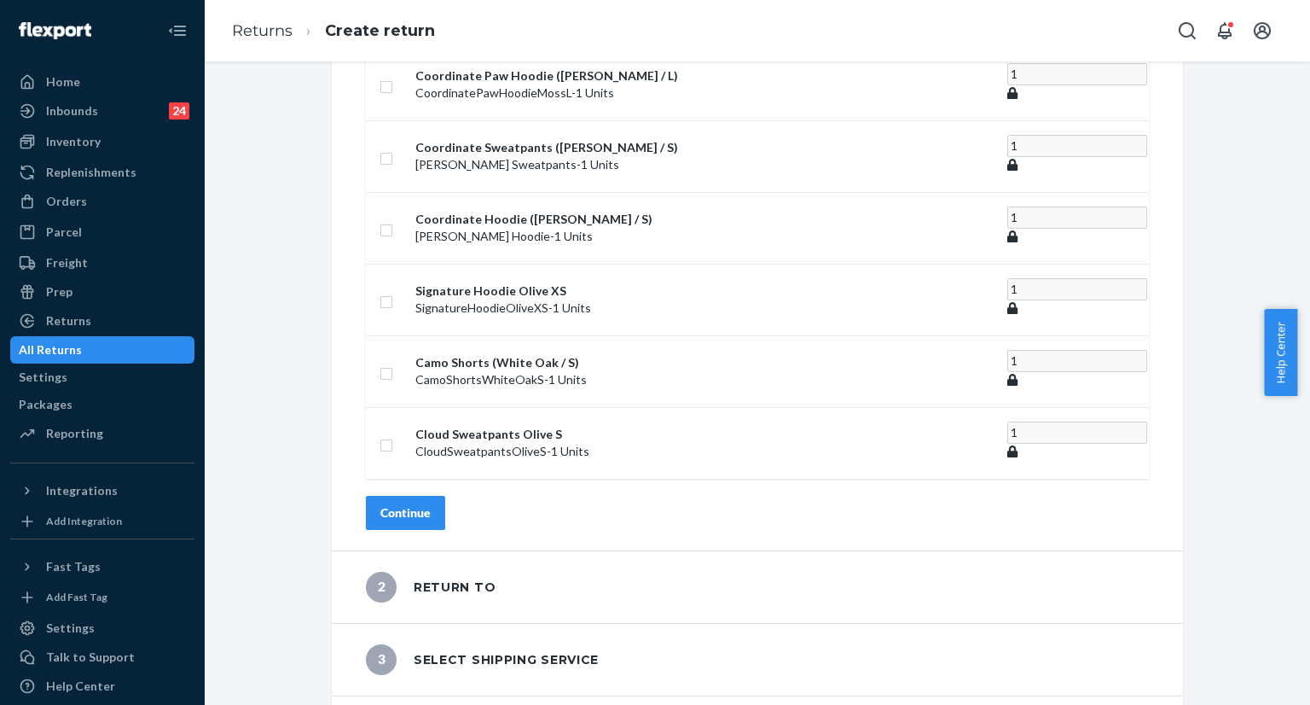
click at [431, 504] on div "Continue" at bounding box center [405, 512] width 50 height 17
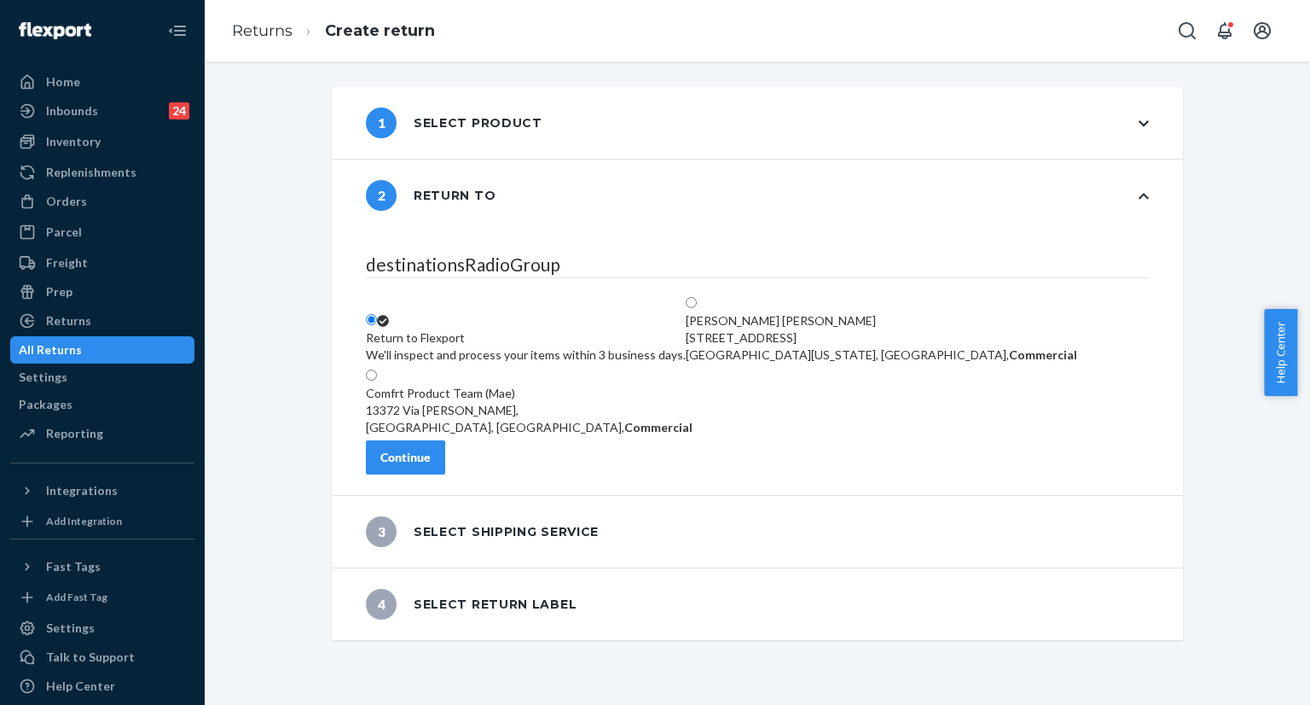
scroll to position [0, 0]
click at [431, 466] on div "Continue" at bounding box center [405, 457] width 50 height 17
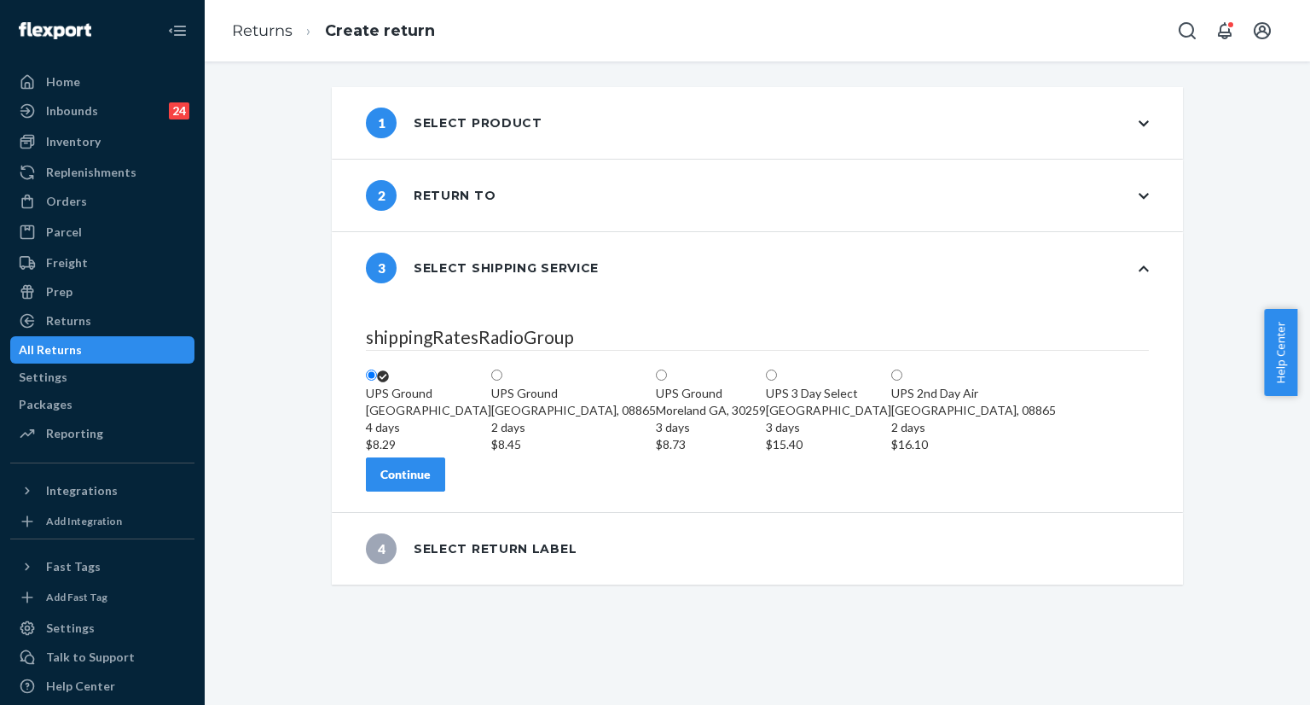
click at [431, 483] on div "Continue" at bounding box center [405, 474] width 50 height 17
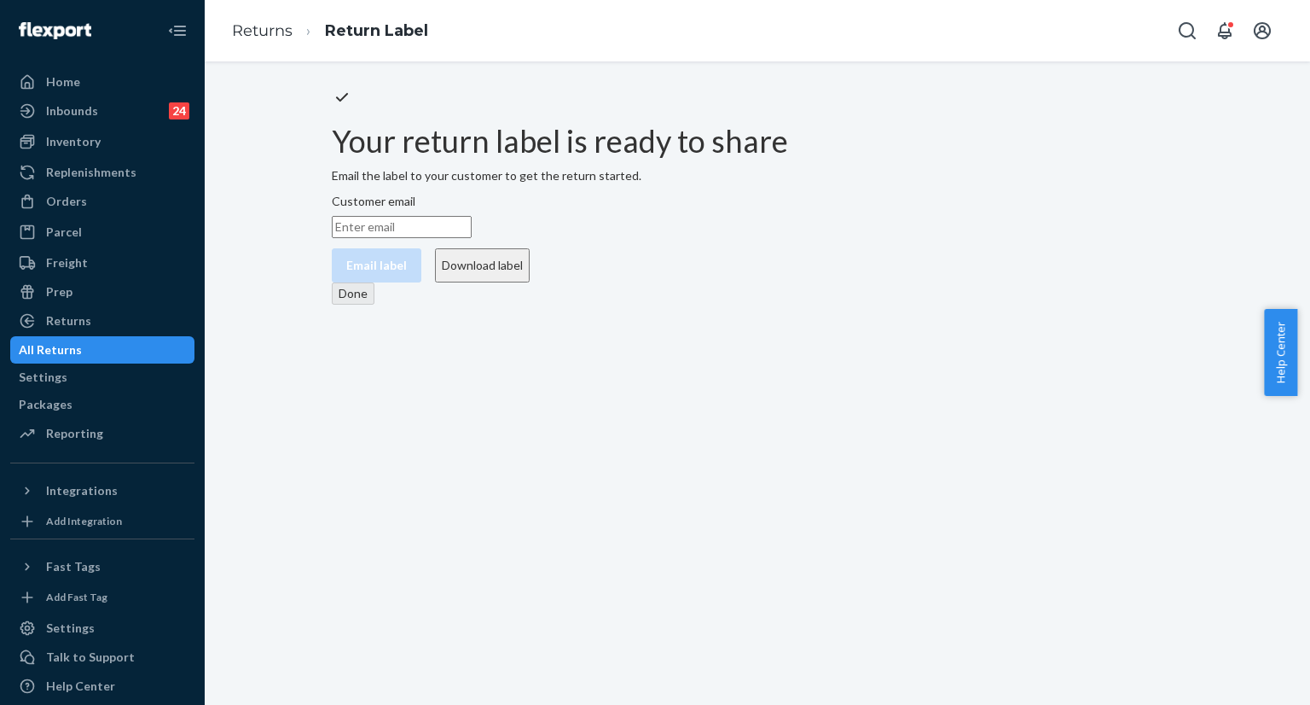
click at [472, 238] on input "Customer email" at bounding box center [402, 227] width 140 height 22
paste input "kdhorses12@gmail.com"
type input "kdhorses12@gmail.com"
click at [421, 282] on button "Email label" at bounding box center [377, 265] width 90 height 34
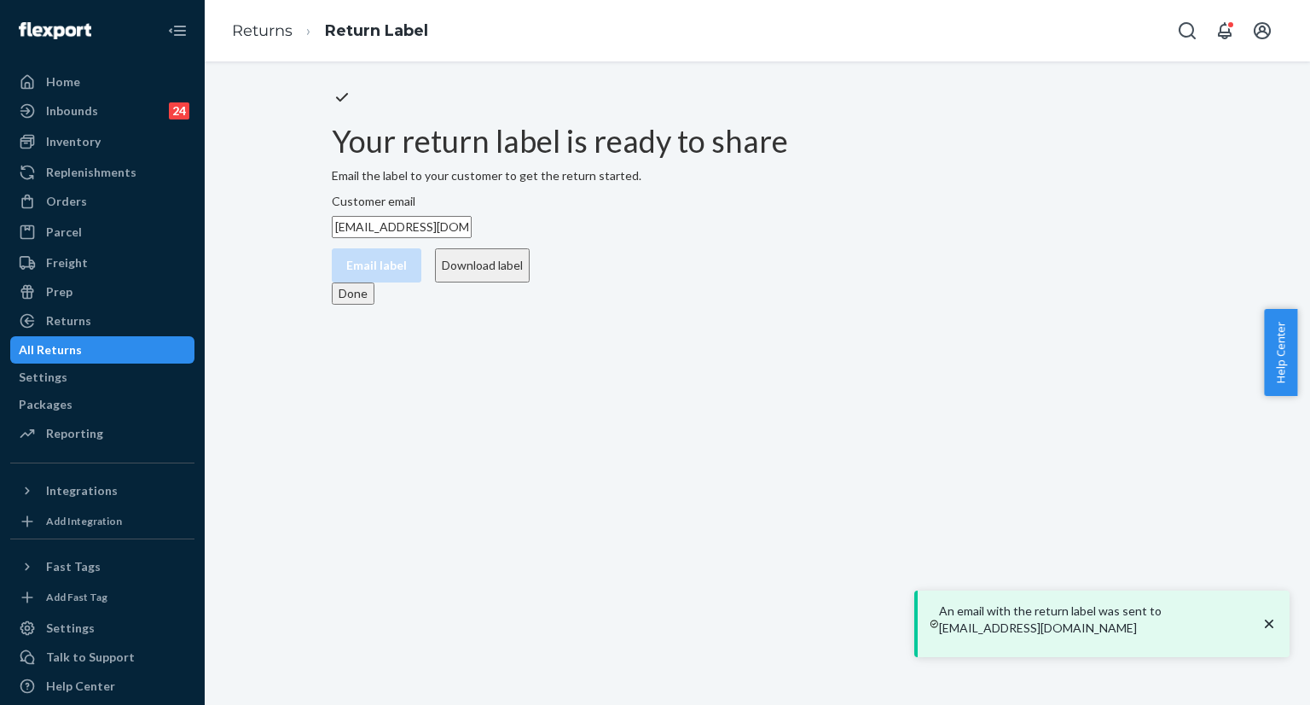
click at [530, 282] on button "Download label" at bounding box center [482, 265] width 95 height 34
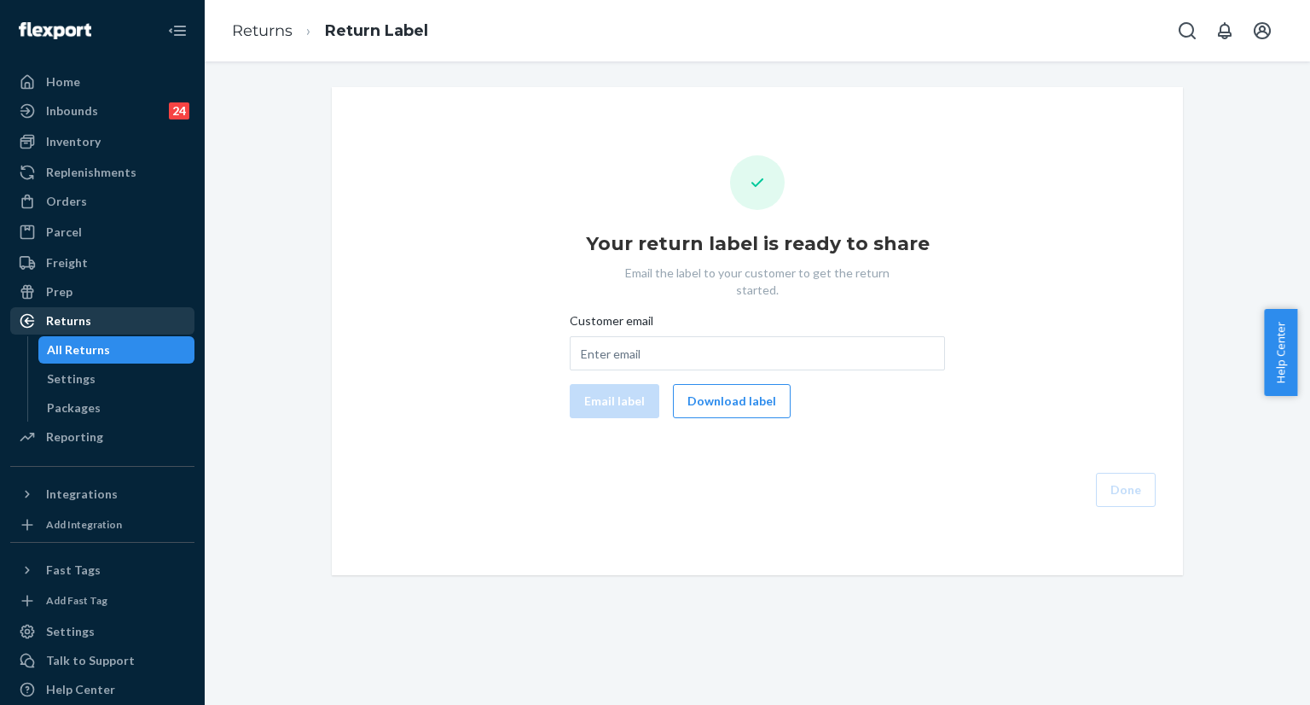
click at [119, 328] on div "Returns" at bounding box center [102, 321] width 181 height 24
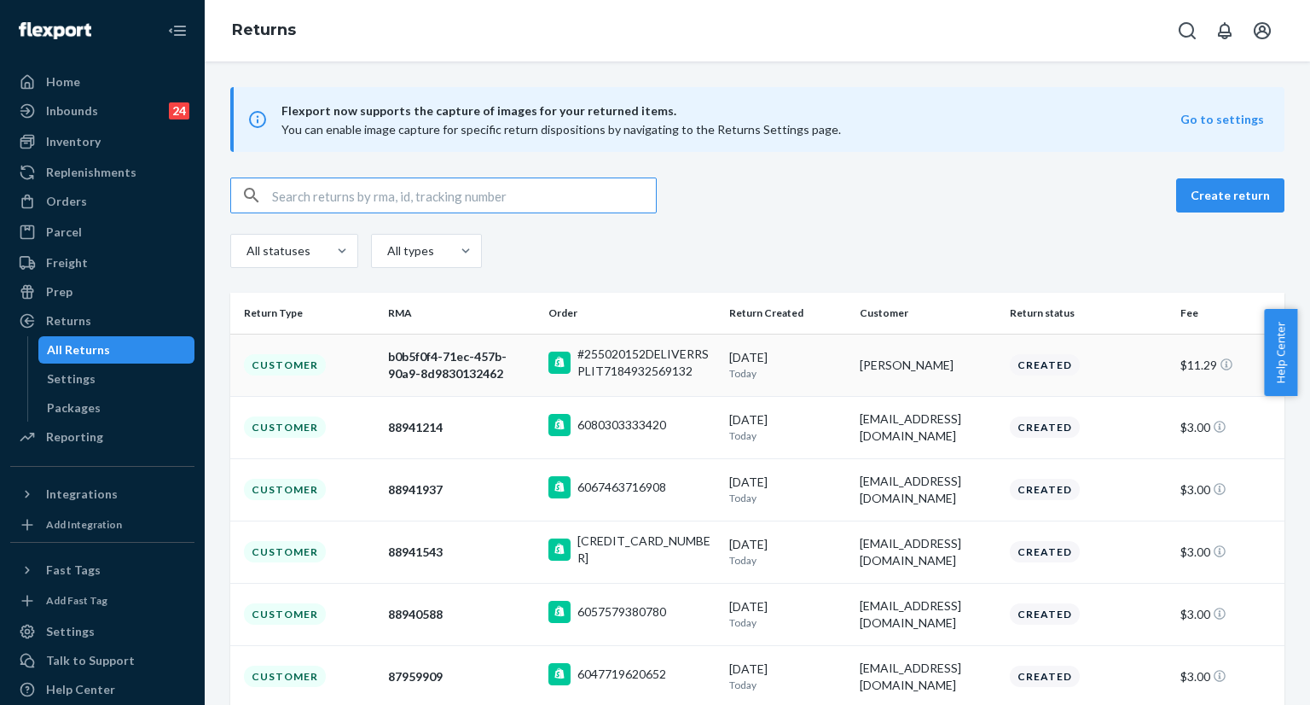
click at [640, 363] on div "#255020152DELIVERRSPLIT7184932569132" at bounding box center [646, 362] width 138 height 34
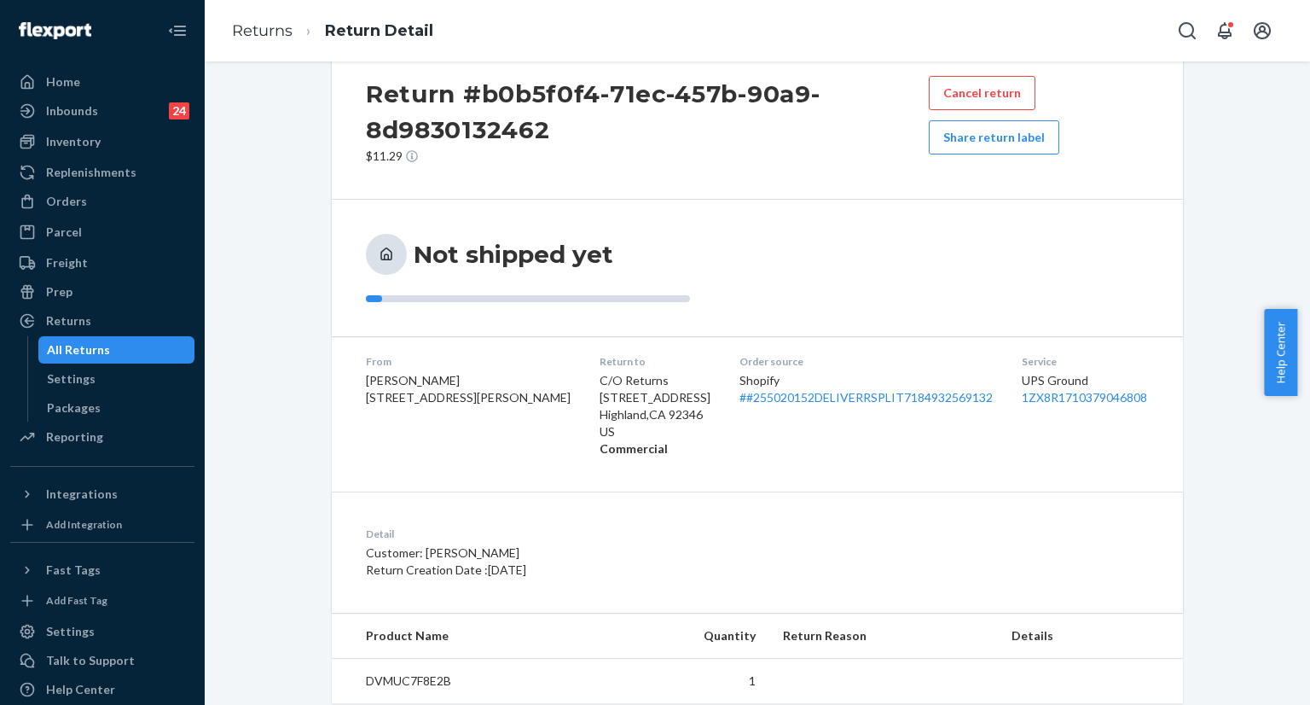
scroll to position [85, 0]
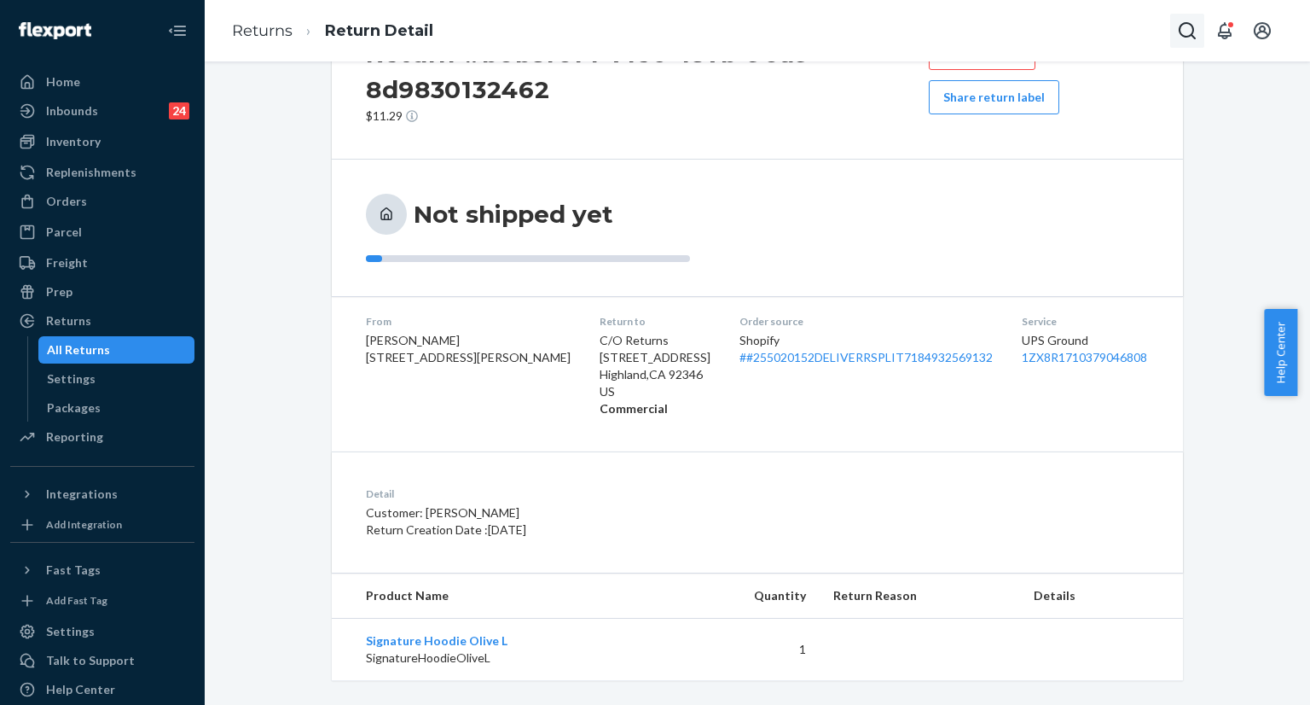
click at [1200, 32] on button "Open Search Box" at bounding box center [1187, 31] width 34 height 34
click at [1100, 34] on input "Search Input" at bounding box center [1061, 30] width 210 height 17
type input "#255226002"
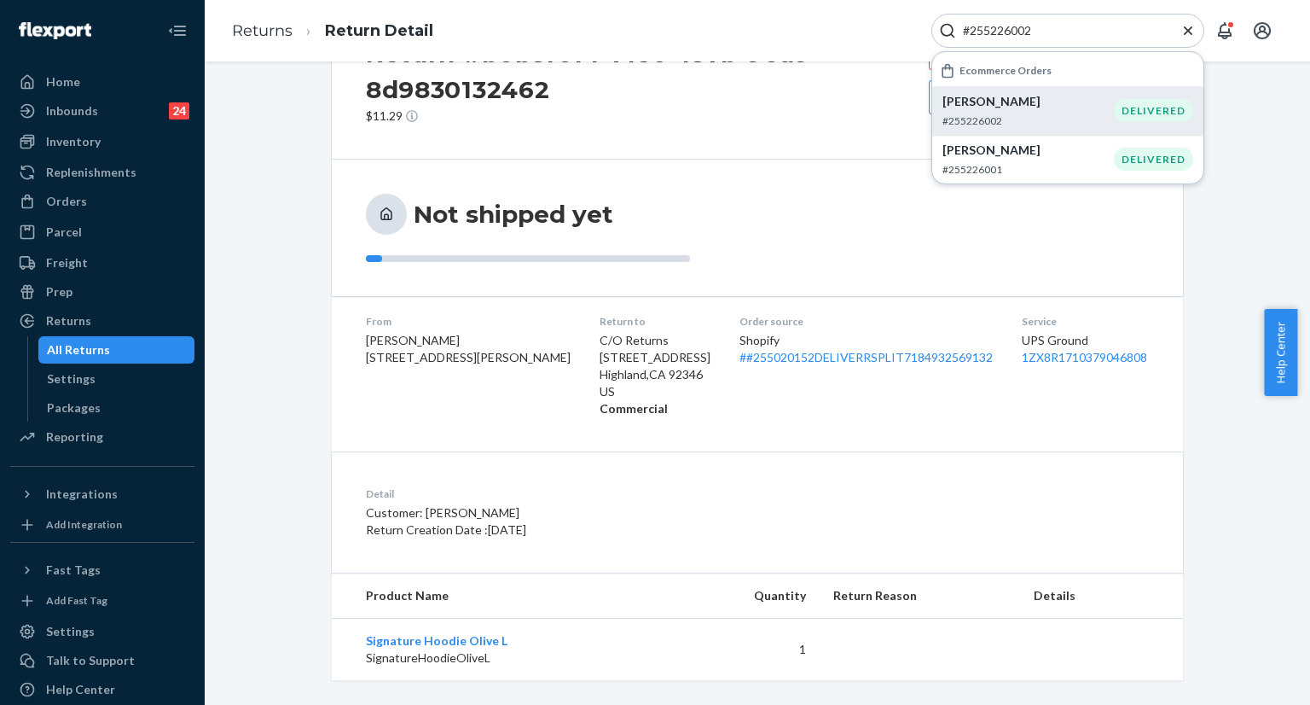
click at [976, 111] on div "Amber Gibbs #255226002" at bounding box center [1027, 110] width 171 height 35
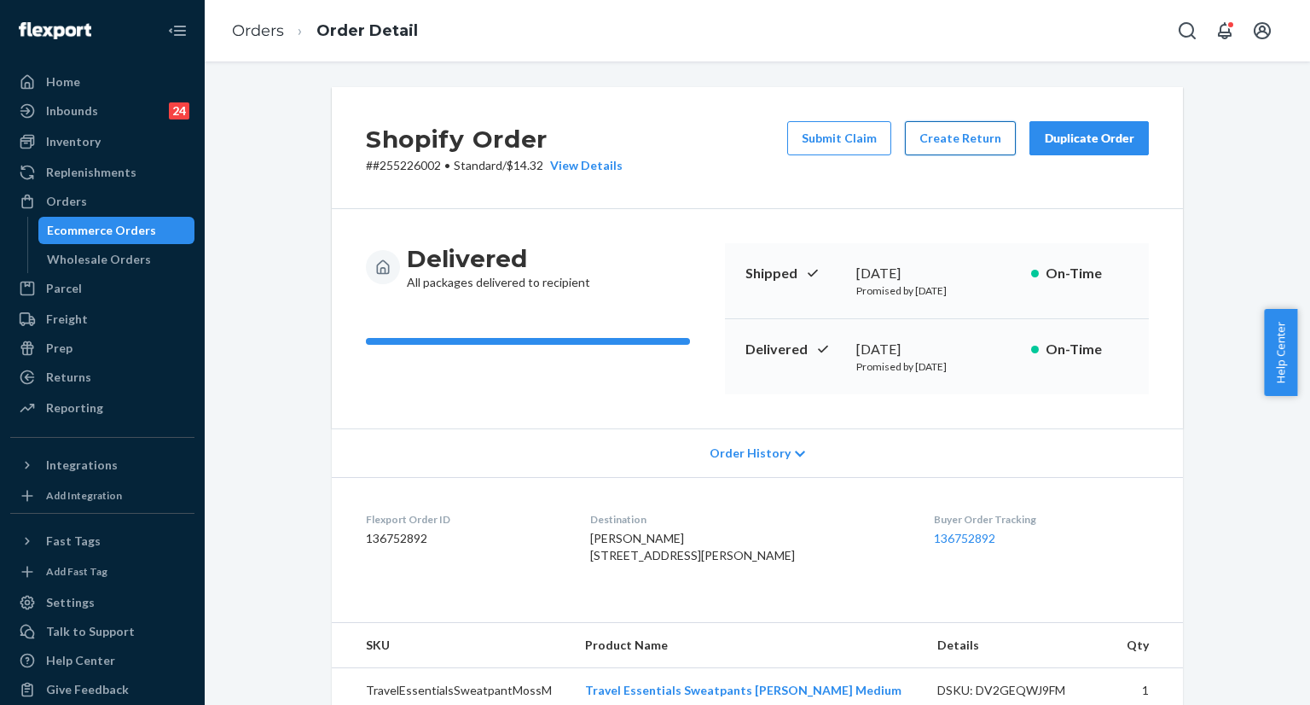
click at [969, 147] on button "Create Return" at bounding box center [960, 138] width 111 height 34
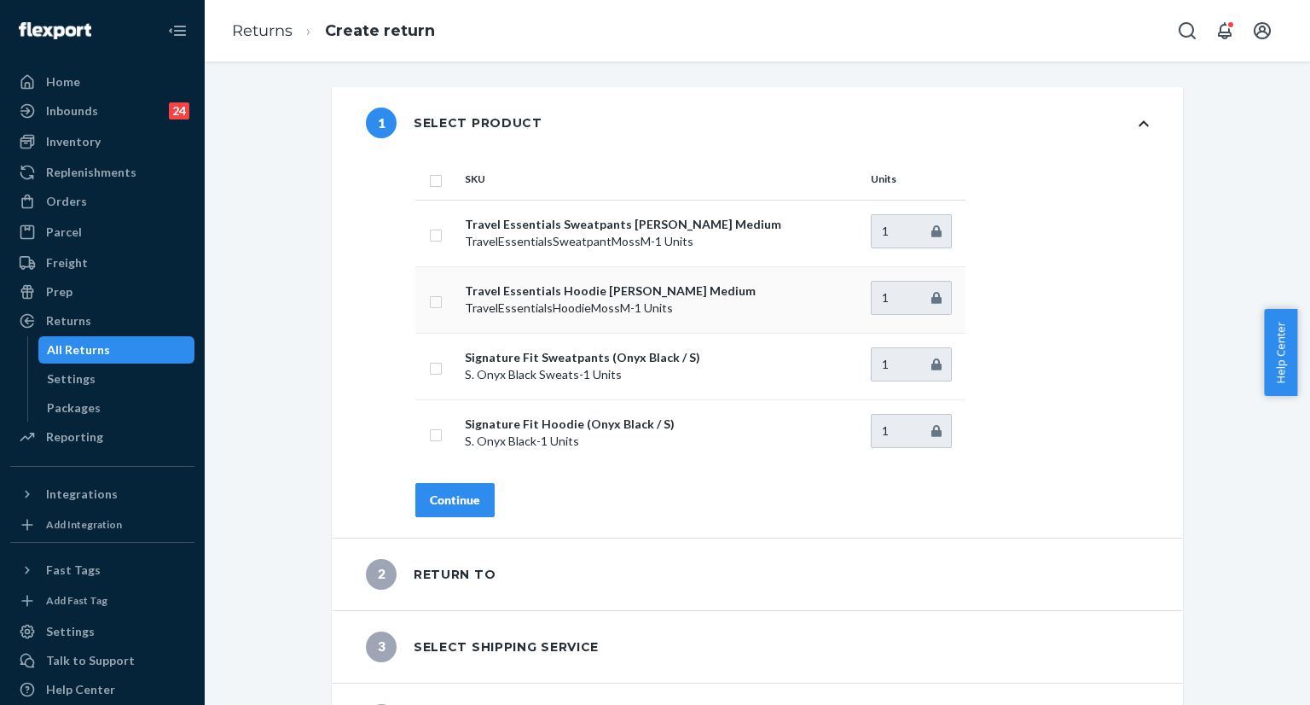
click at [436, 301] on td at bounding box center [436, 299] width 43 height 67
click at [432, 301] on input "checkbox" at bounding box center [436, 300] width 14 height 18
checkbox input "true"
click at [459, 499] on div "Continue" at bounding box center [455, 499] width 50 height 17
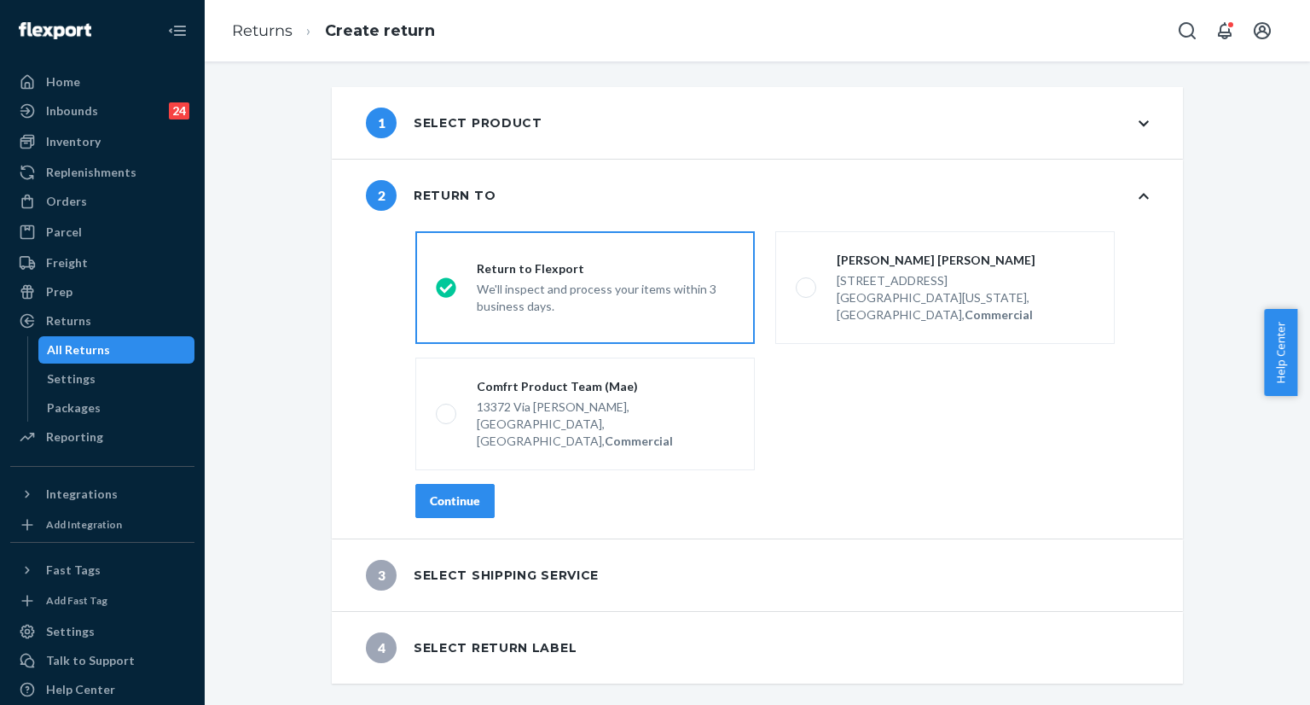
click at [450, 492] on div "Continue" at bounding box center [455, 500] width 50 height 17
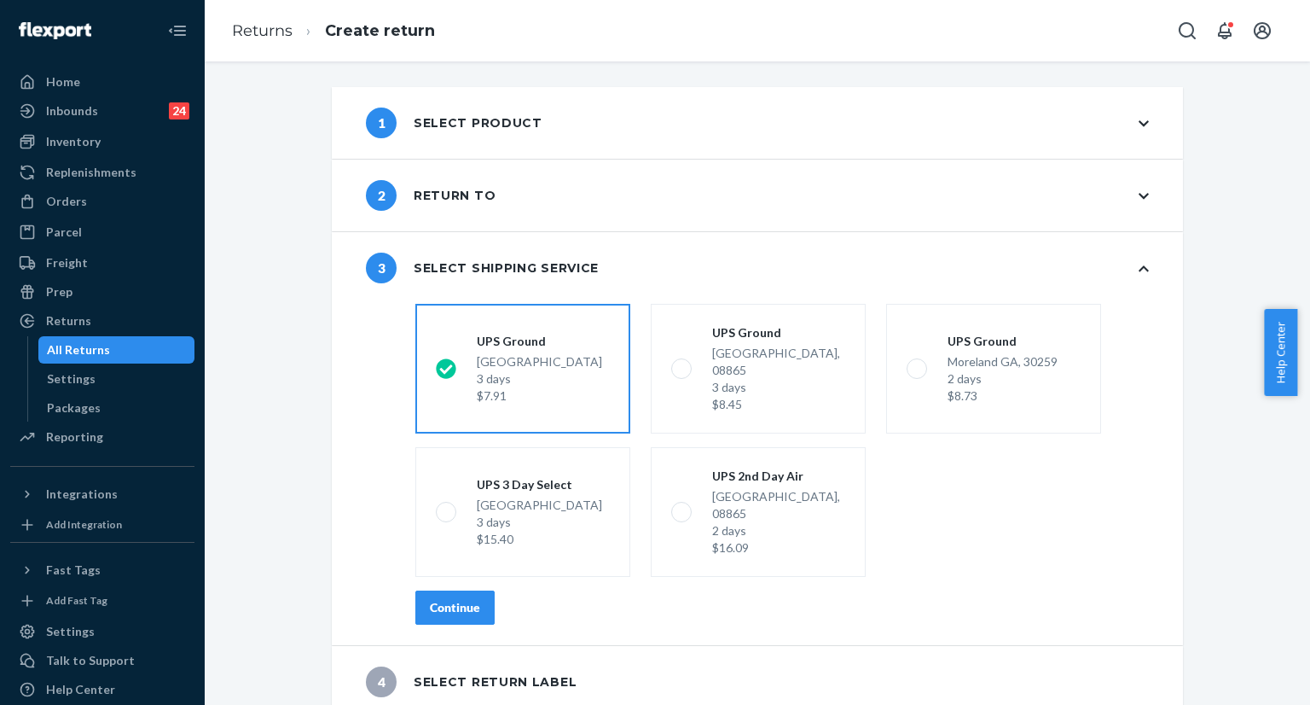
click at [444, 599] on div "Continue" at bounding box center [455, 607] width 50 height 17
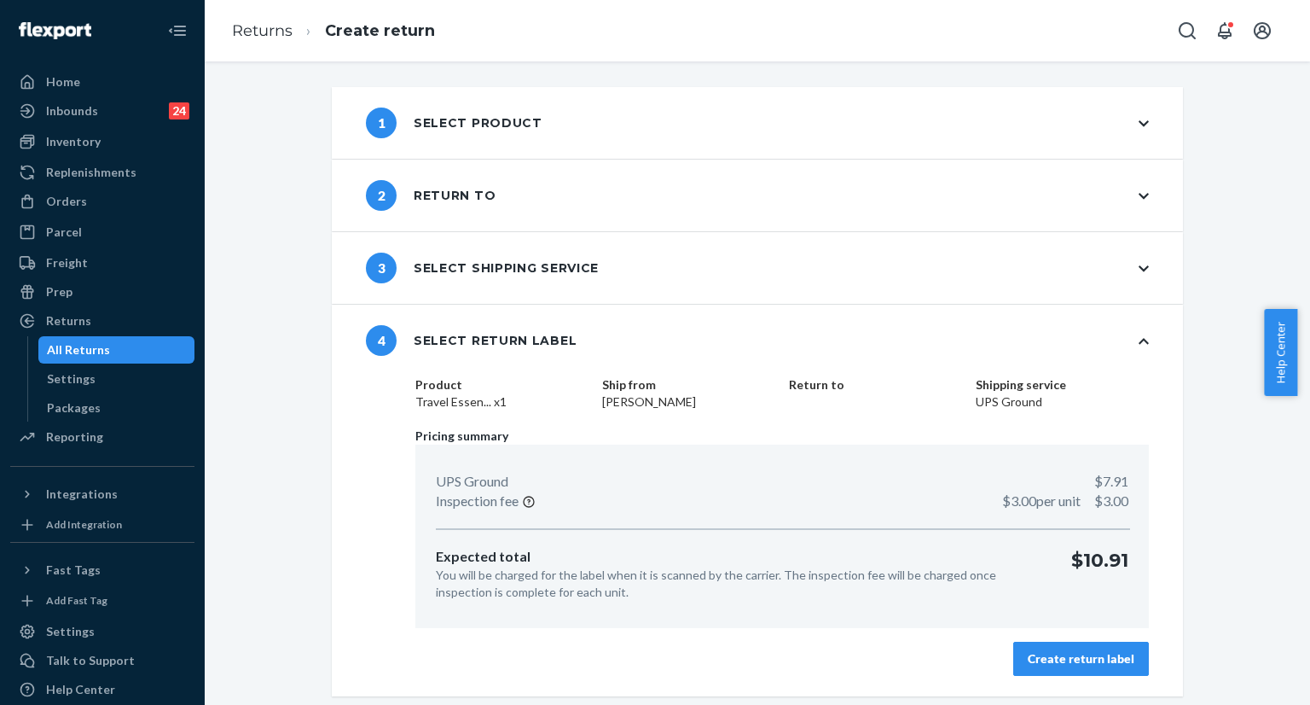
click at [1069, 664] on div "Create return label" at bounding box center [1081, 658] width 107 height 17
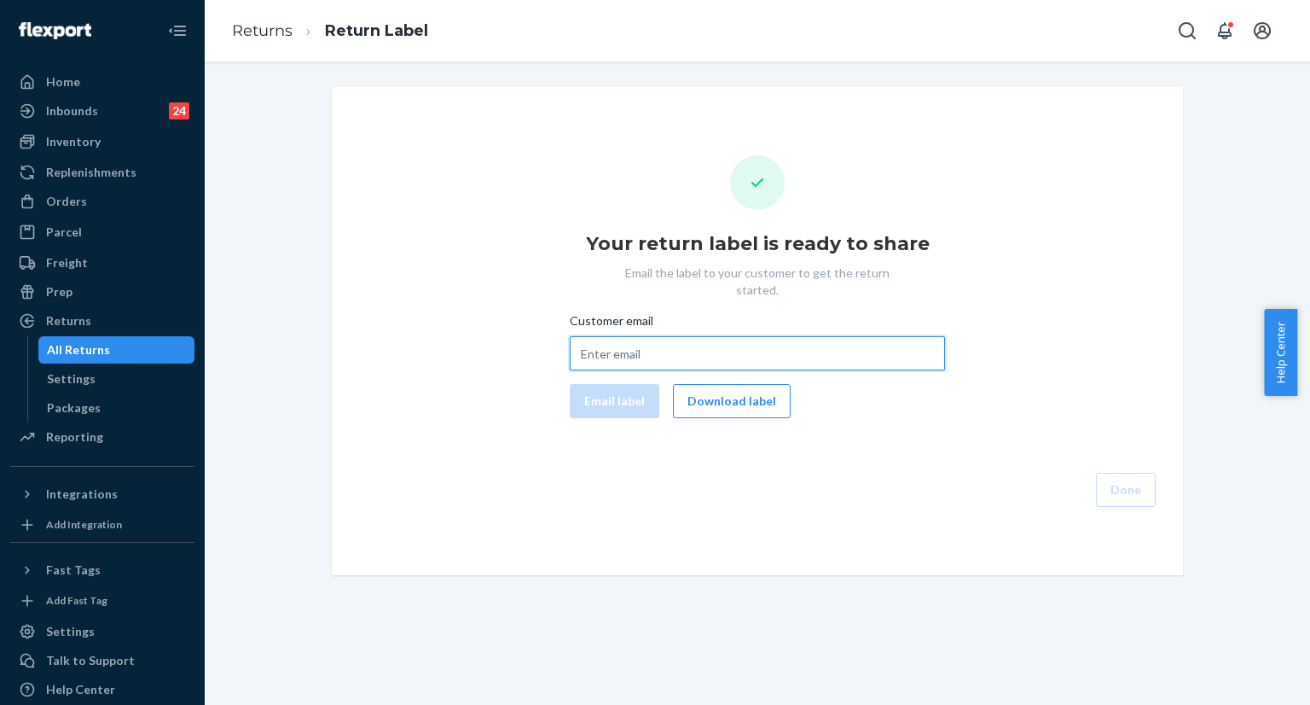
click at [675, 339] on input "Customer email" at bounding box center [757, 353] width 375 height 34
paste input "amberlynn8840@gmail.com"
type input "amberlynn8840@gmail.com"
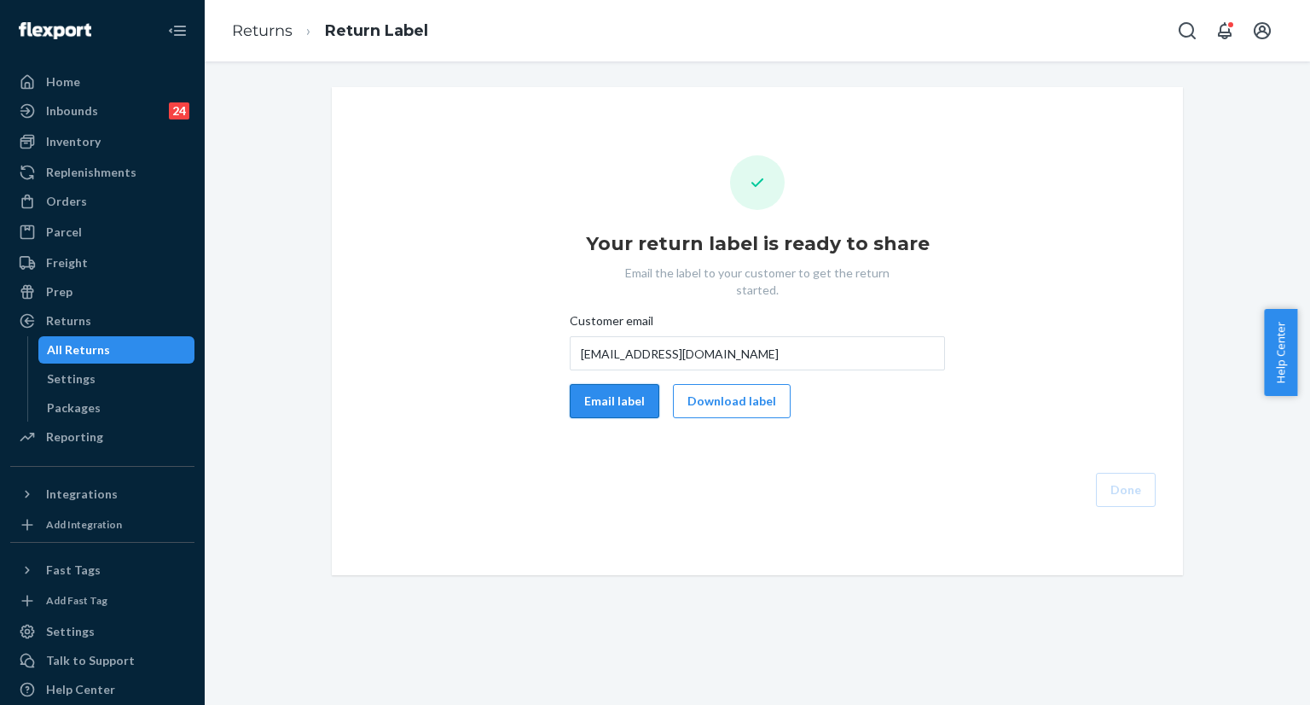
click at [632, 387] on button "Email label" at bounding box center [615, 401] width 90 height 34
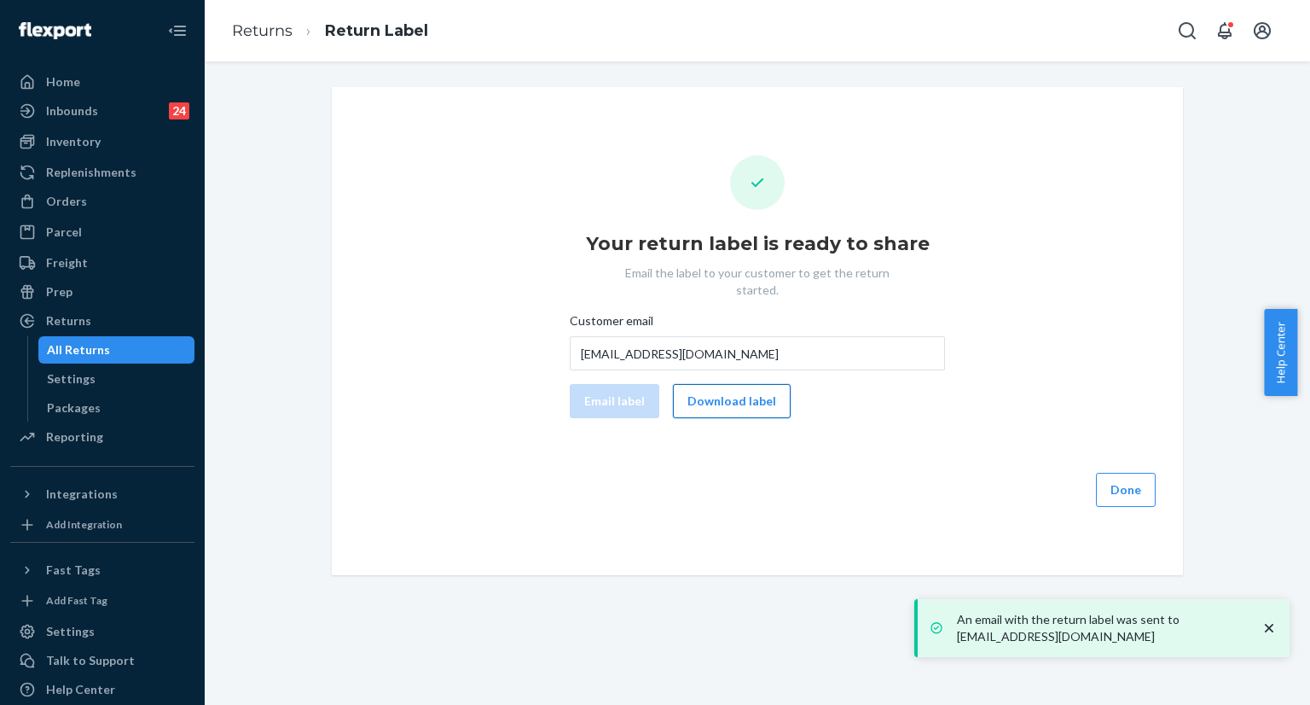
click at [740, 386] on button "Download label" at bounding box center [732, 401] width 118 height 34
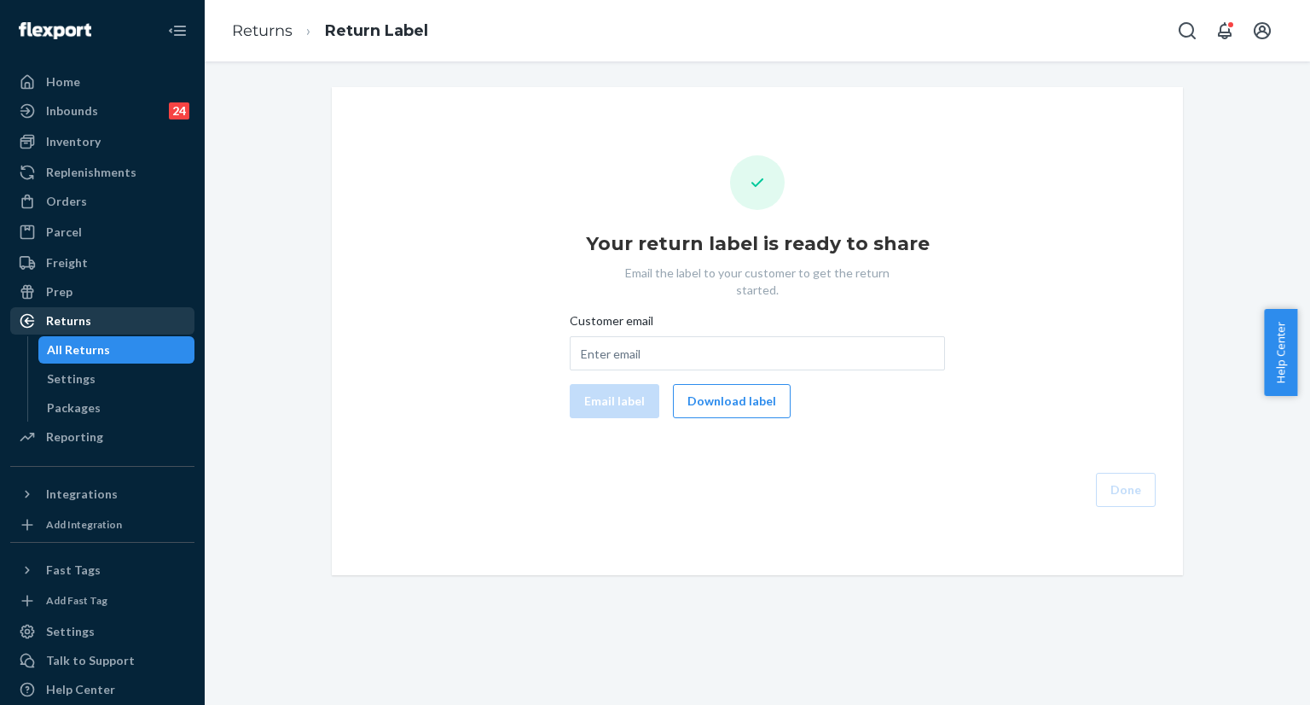
click at [128, 311] on div "Returns" at bounding box center [102, 321] width 181 height 24
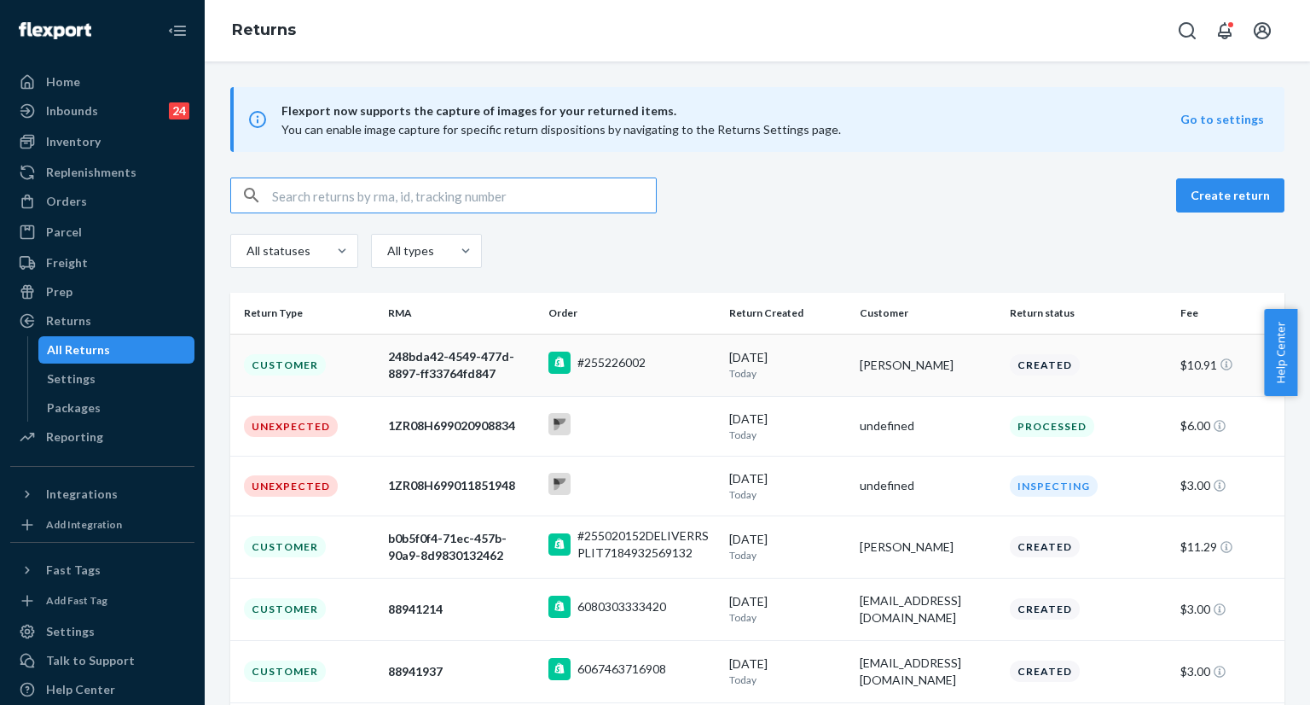
click at [469, 376] on div "248bda42-4549-477d-8897-ff33764fd847" at bounding box center [461, 365] width 147 height 34
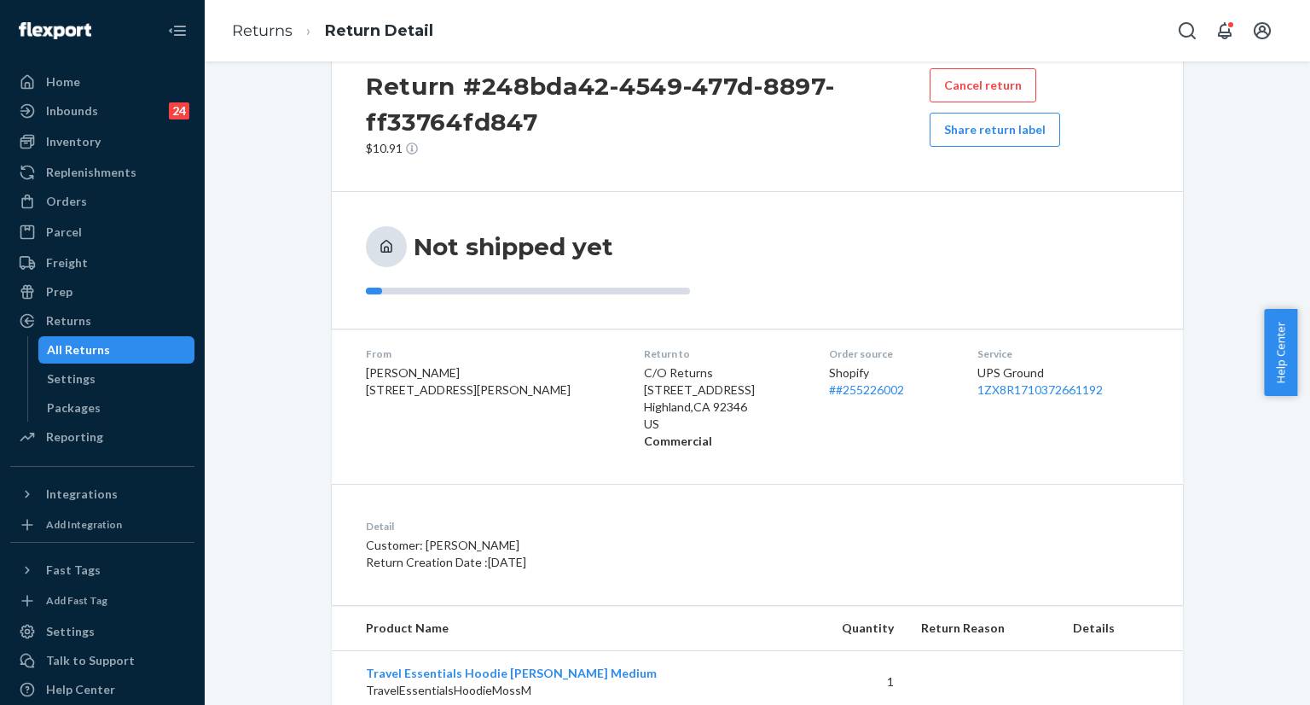
scroll to position [102, 0]
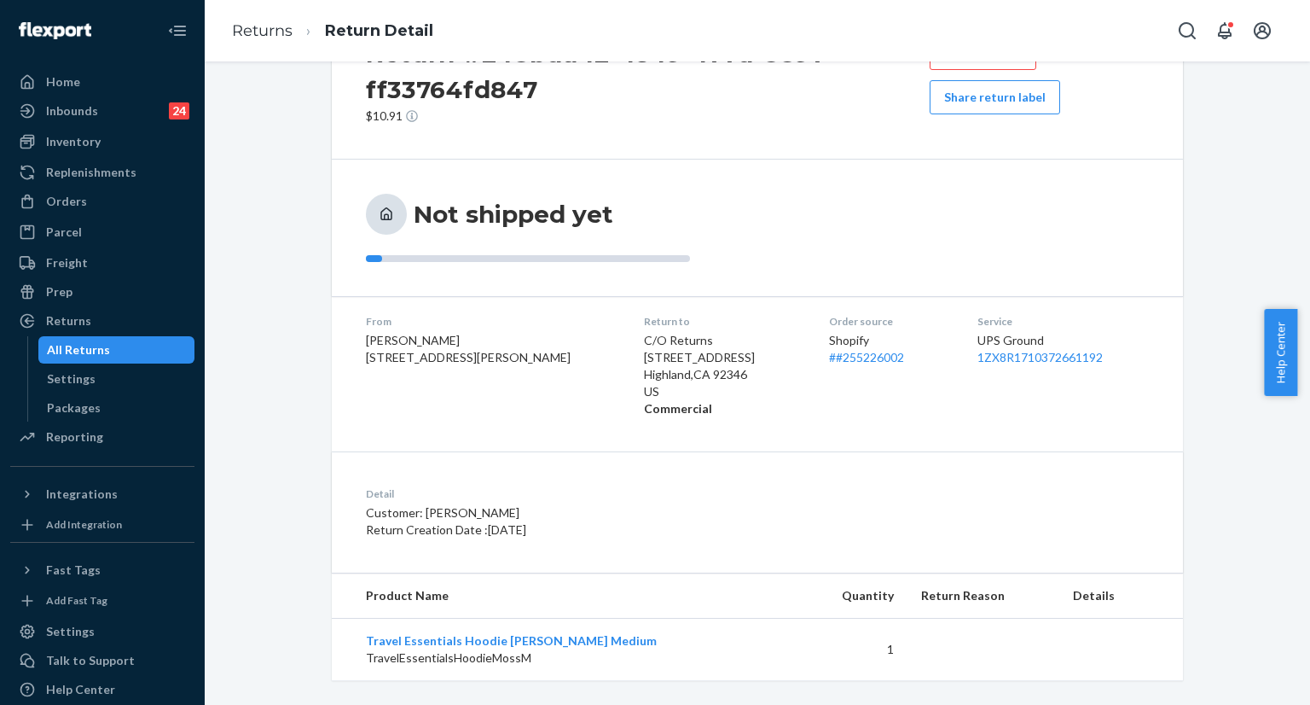
scroll to position [102, 0]
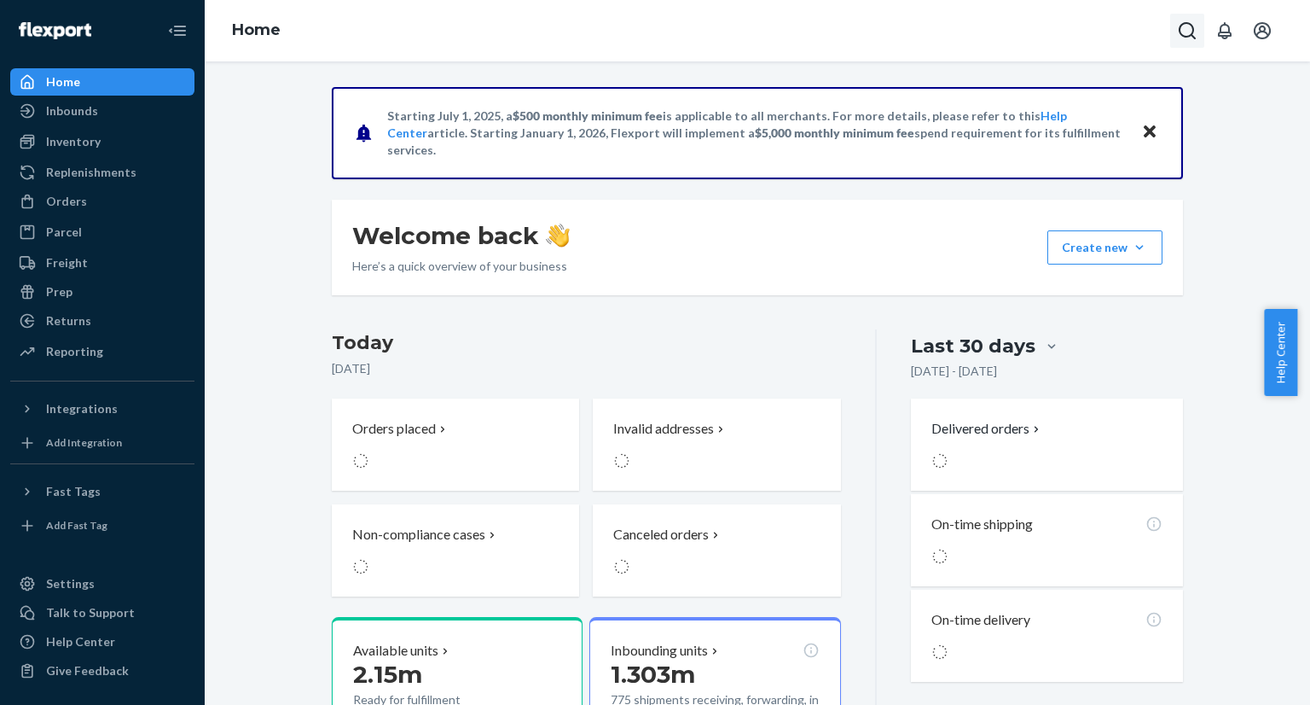
click at [1174, 32] on button "Open Search Box" at bounding box center [1187, 31] width 34 height 34
click at [1116, 32] on input "Search Input" at bounding box center [1061, 30] width 210 height 17
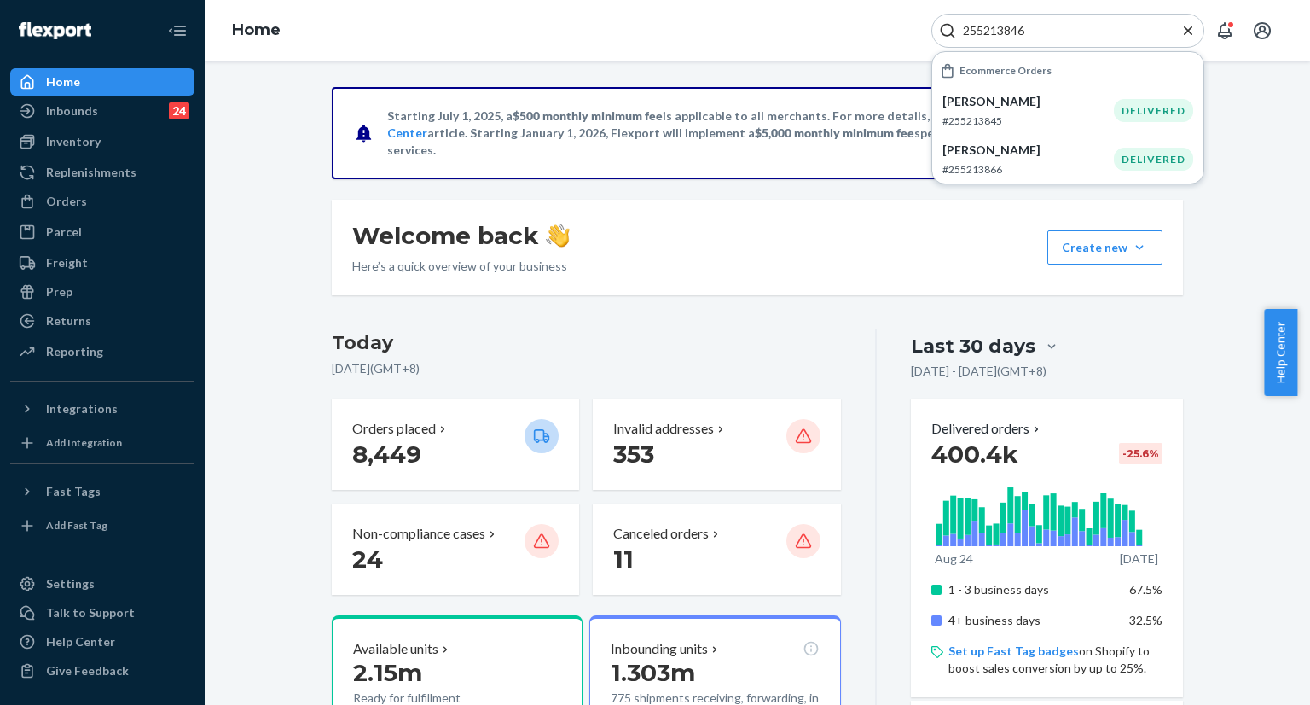
click at [1064, 26] on input "255213846" at bounding box center [1061, 30] width 210 height 17
click at [1102, 37] on input "255213846" at bounding box center [1061, 30] width 210 height 17
paste input "smcoliviad@icloud.com"
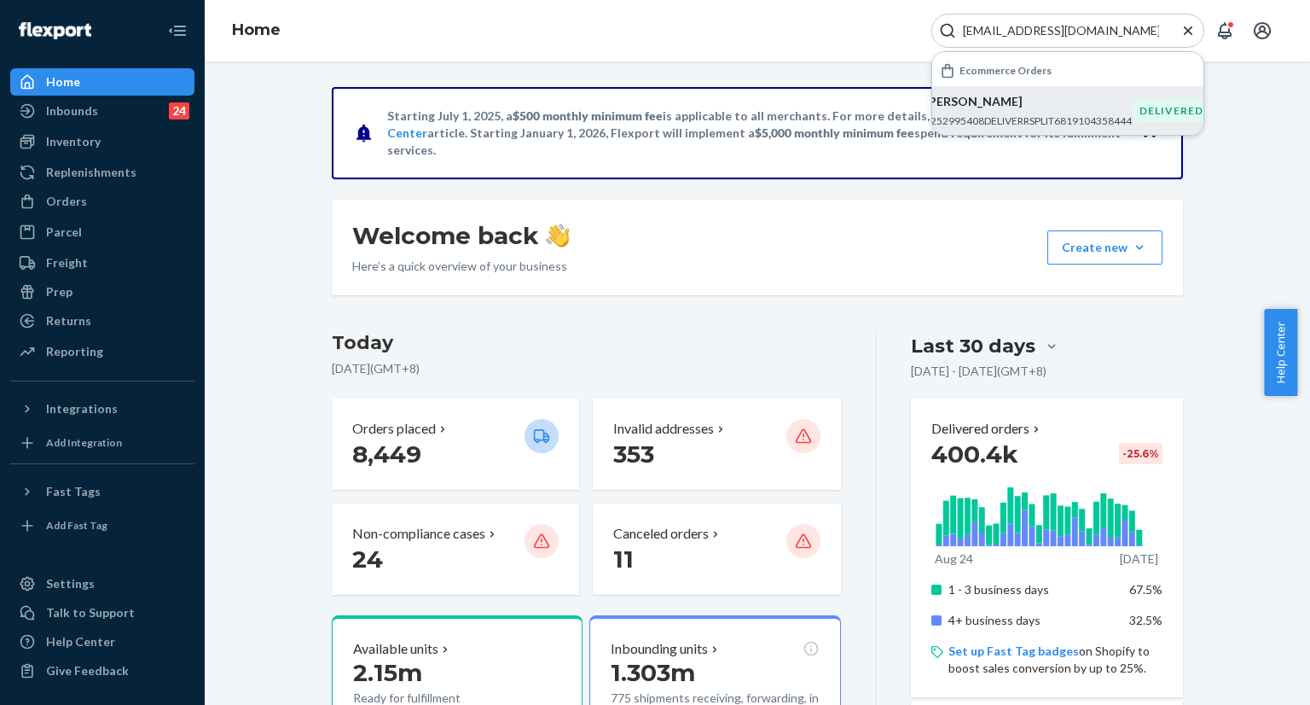
type input "smcoliviad@icloud.com"
click at [1013, 112] on div "Olivia DeCaro #252995408DELIVERRSPLIT6819104358444" at bounding box center [1028, 110] width 207 height 35
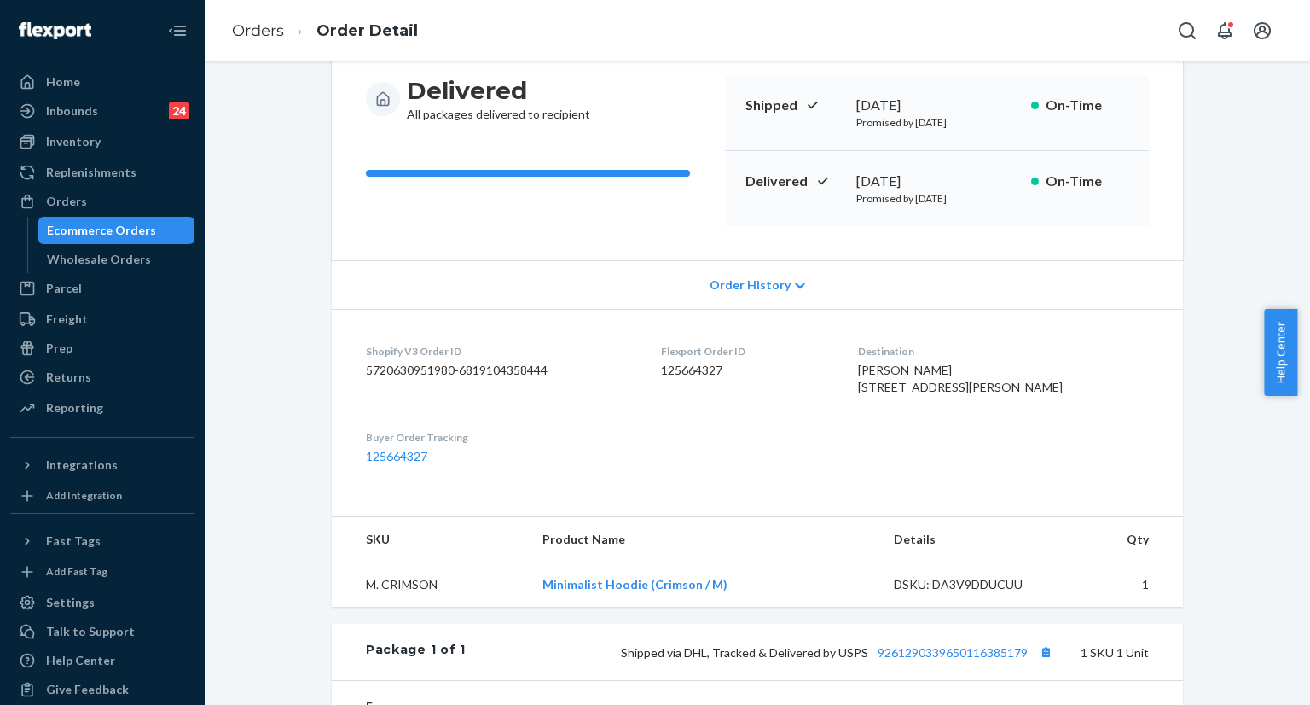
scroll to position [171, 0]
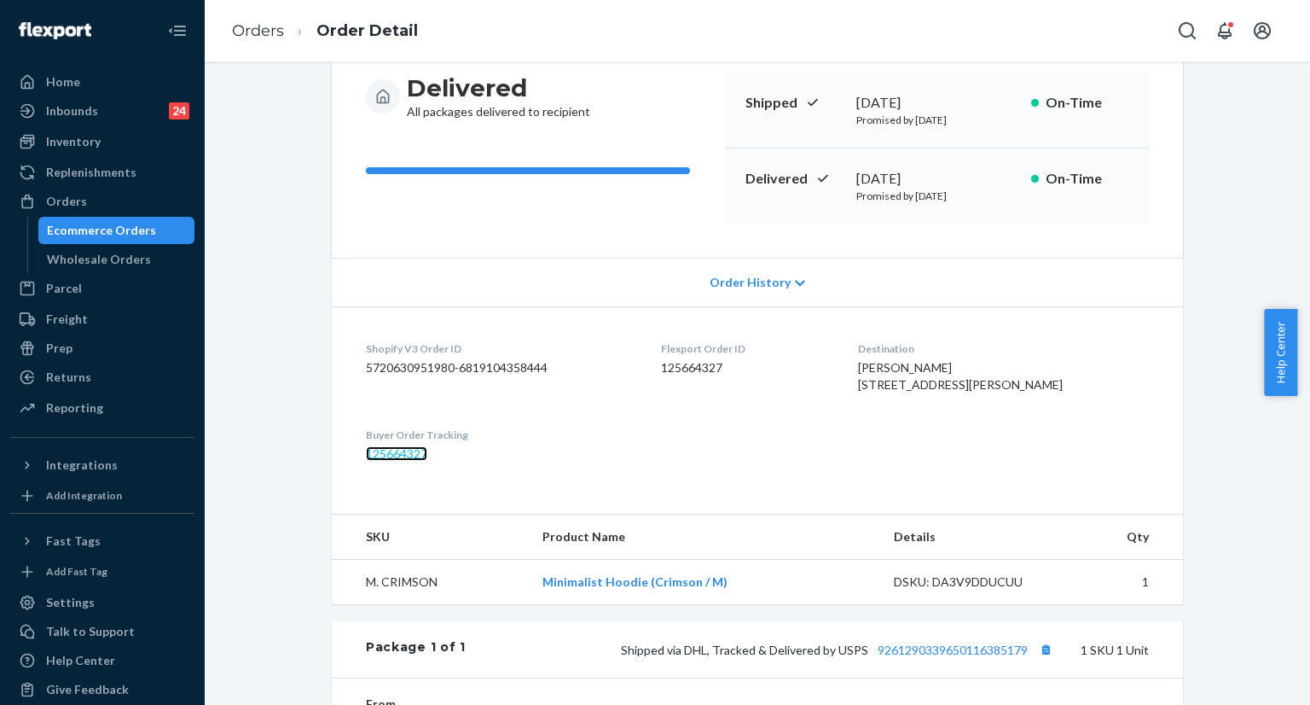
click at [400, 461] on link "125664327" at bounding box center [396, 453] width 61 height 14
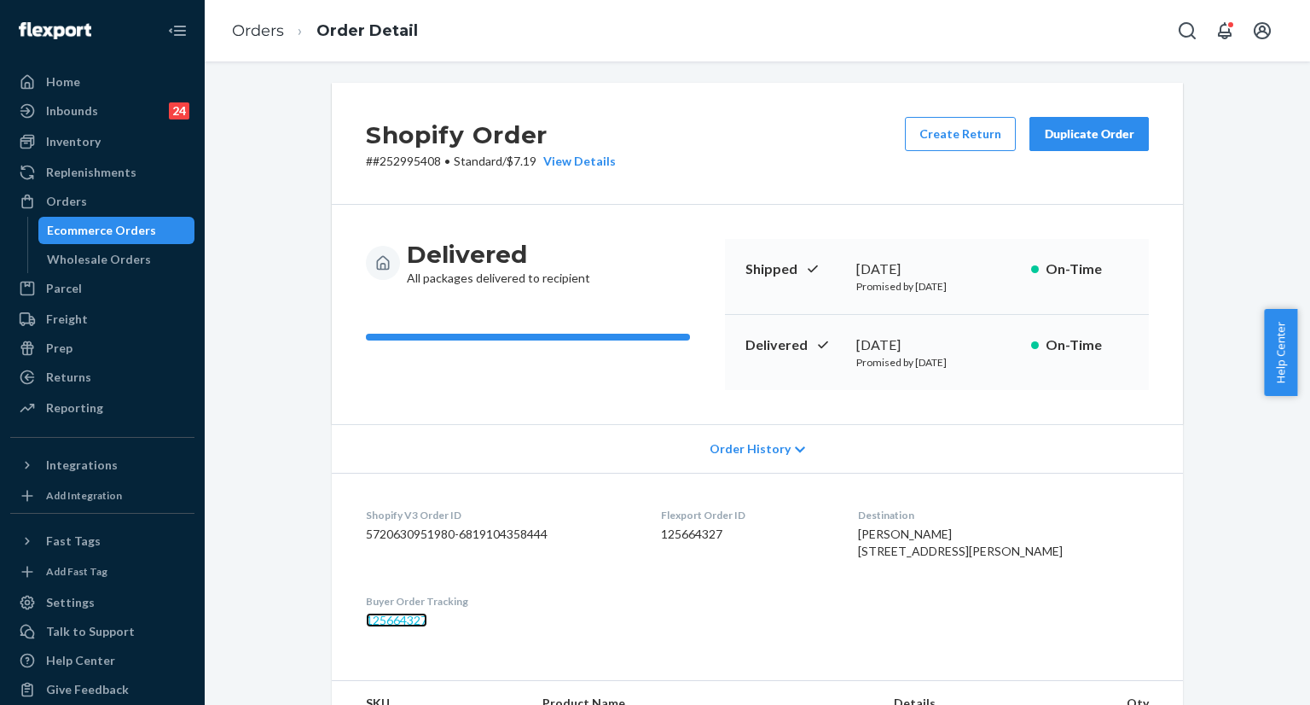
scroll to position [0, 0]
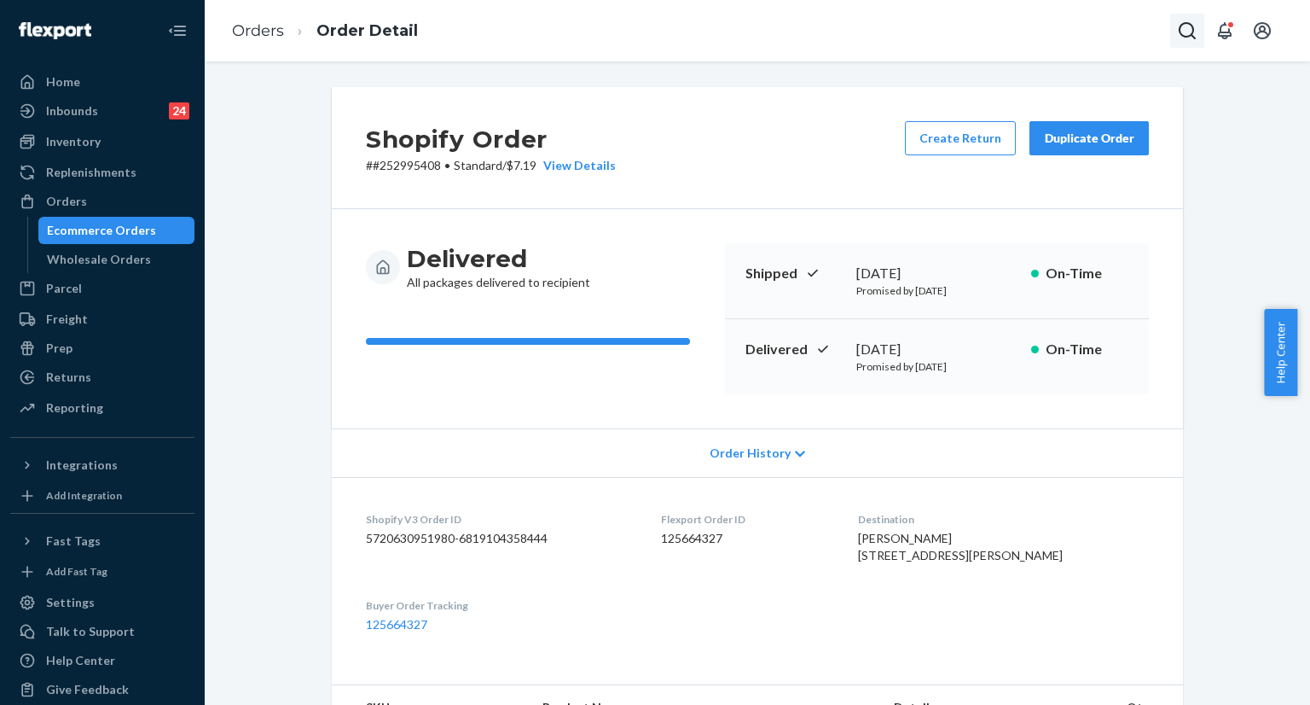
click at [1188, 33] on icon "Open Search Box" at bounding box center [1187, 30] width 20 height 20
click at [1067, 24] on input "Search Input" at bounding box center [1061, 30] width 210 height 17
click at [1101, 35] on input "Search Input" at bounding box center [1061, 30] width 210 height 17
paste input "#255213846"
type input "#255213846"
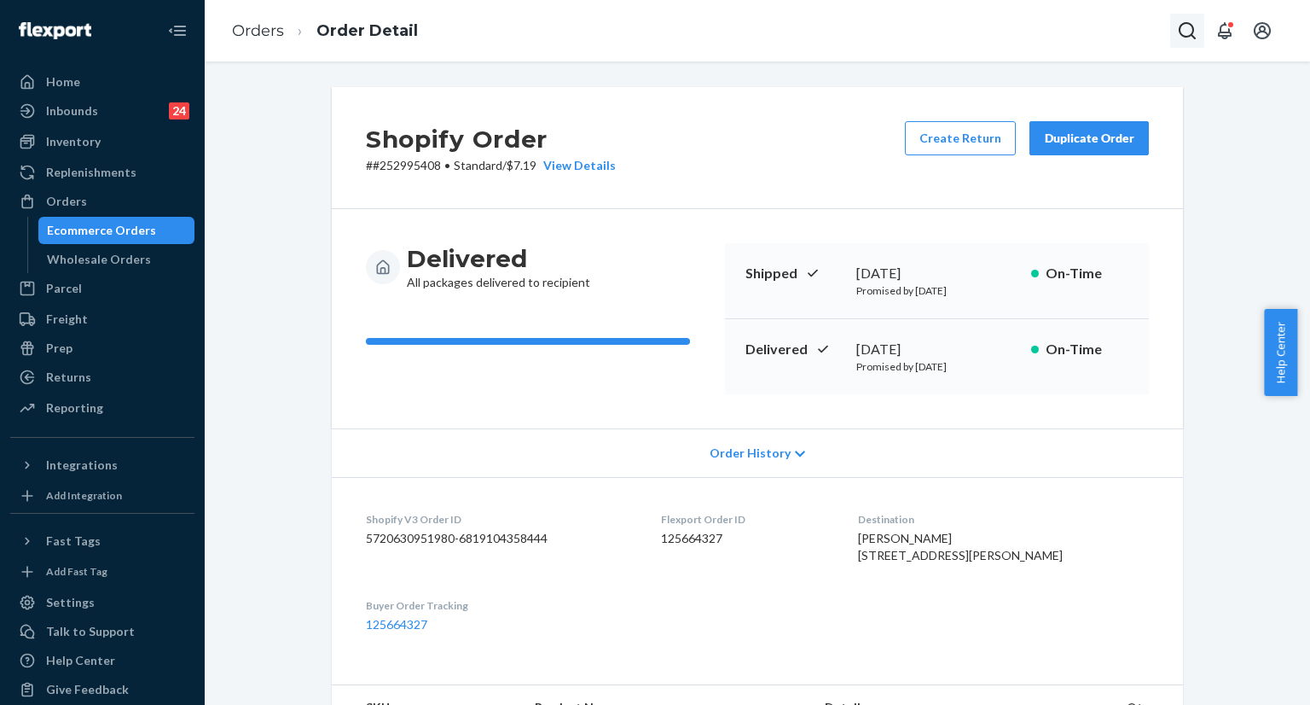
click at [1180, 38] on icon "Open Search Box" at bounding box center [1187, 30] width 20 height 20
click at [1096, 37] on input "Search Input" at bounding box center [1061, 30] width 210 height 17
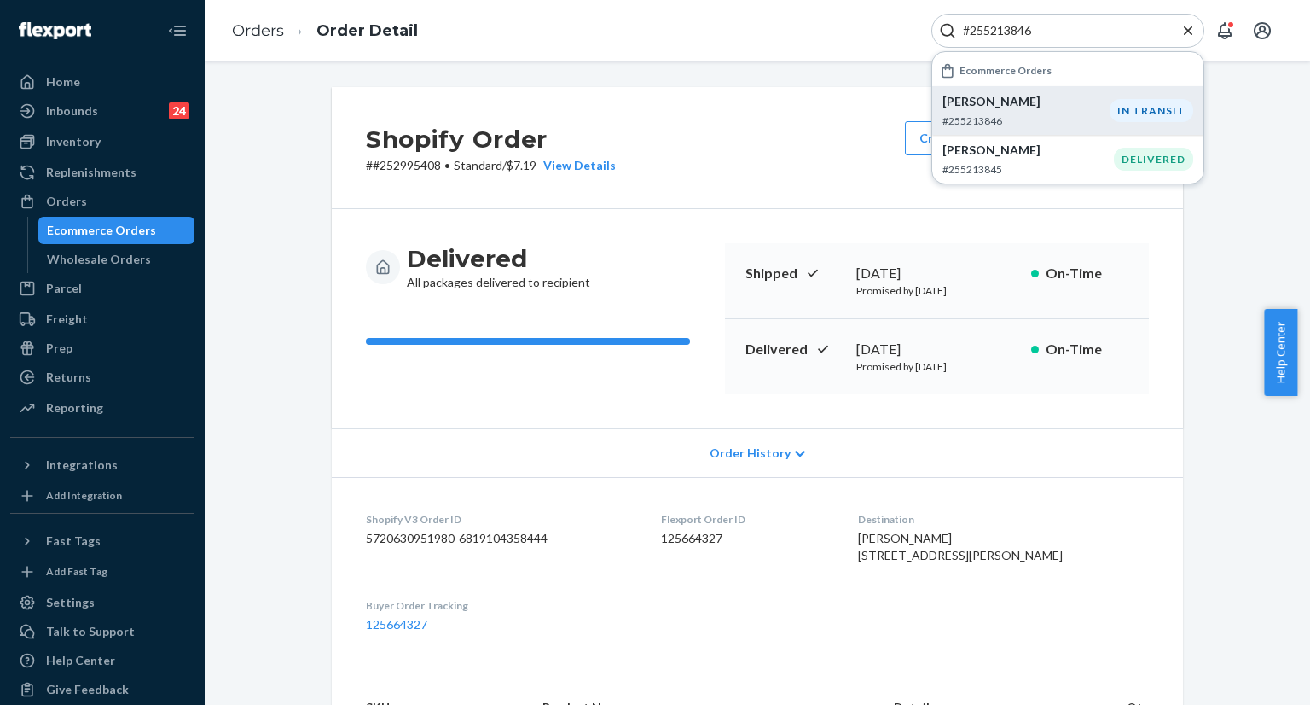
type input "#255213846"
click at [979, 117] on p "#255213846" at bounding box center [1025, 120] width 167 height 14
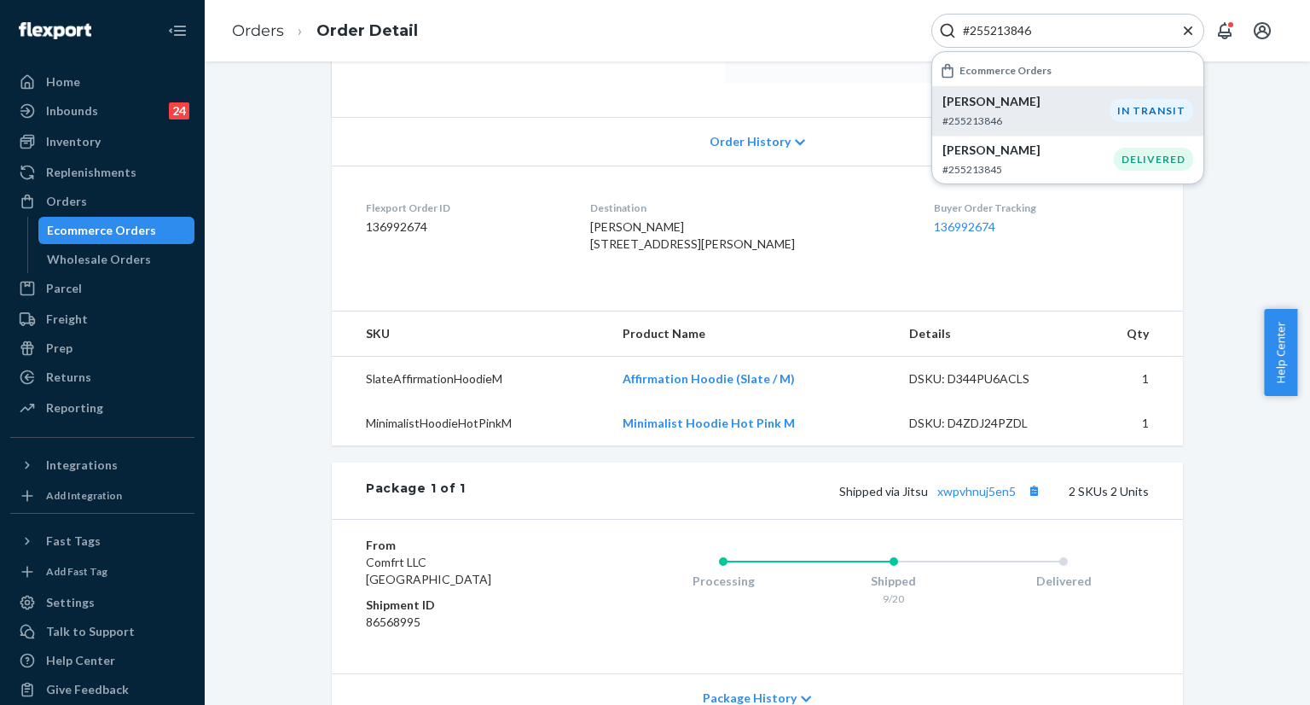
scroll to position [341, 0]
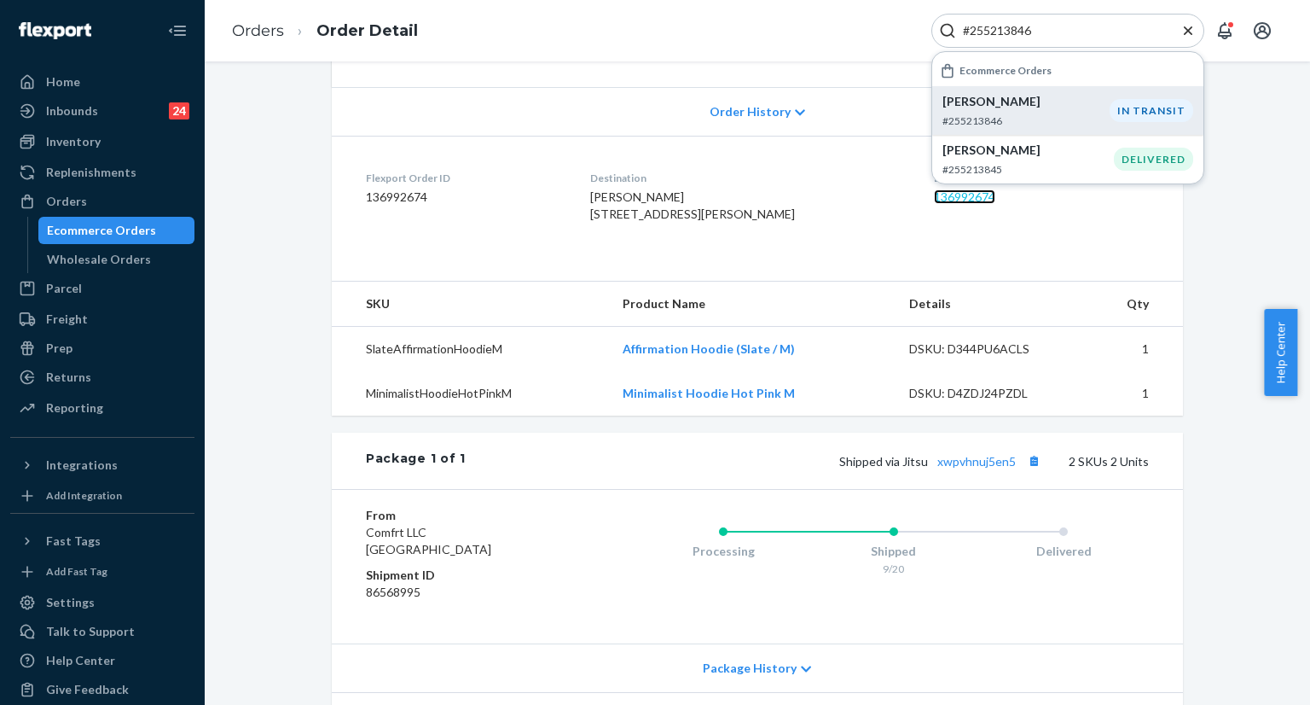
click at [936, 199] on link "136992674" at bounding box center [964, 196] width 61 height 14
